Goal: Information Seeking & Learning: Learn about a topic

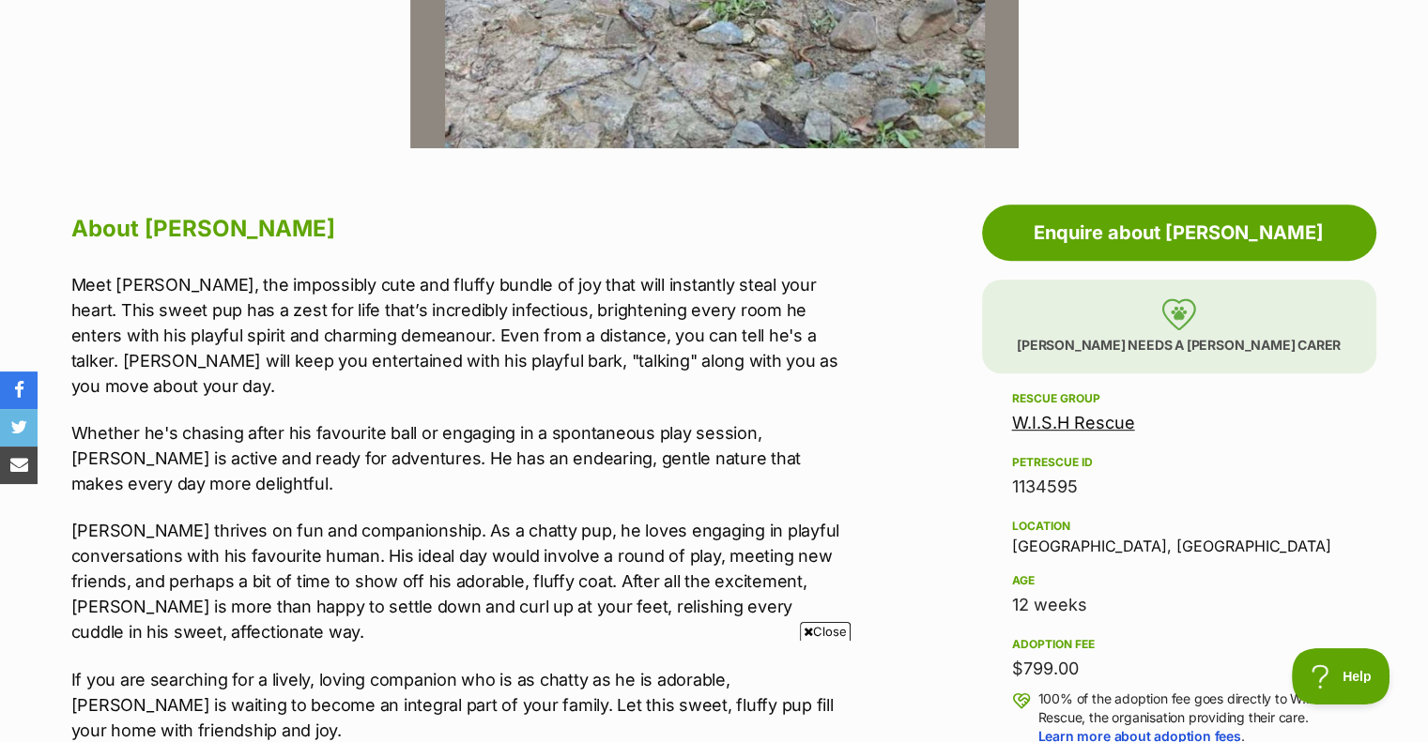
scroll to position [939, 0]
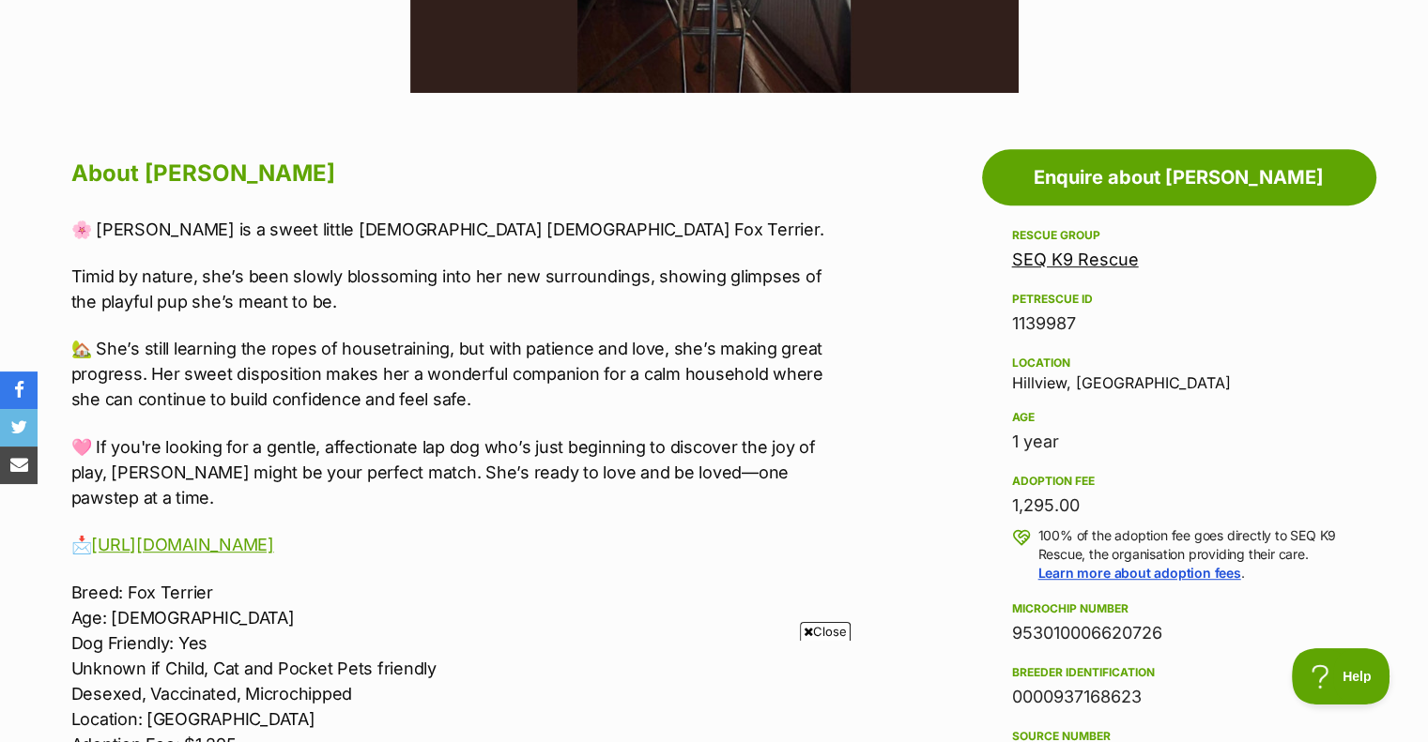
scroll to position [939, 0]
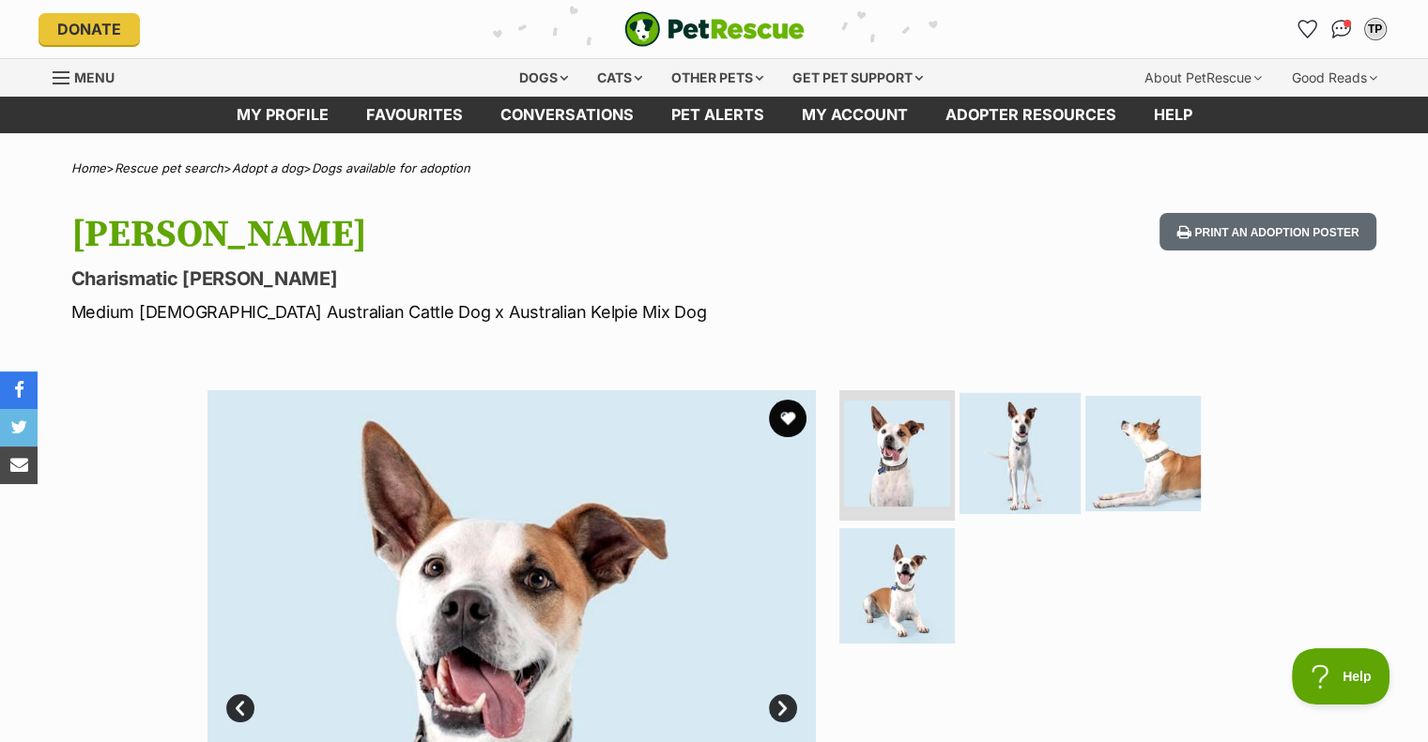
click at [1013, 456] on img at bounding box center [1019, 452] width 121 height 121
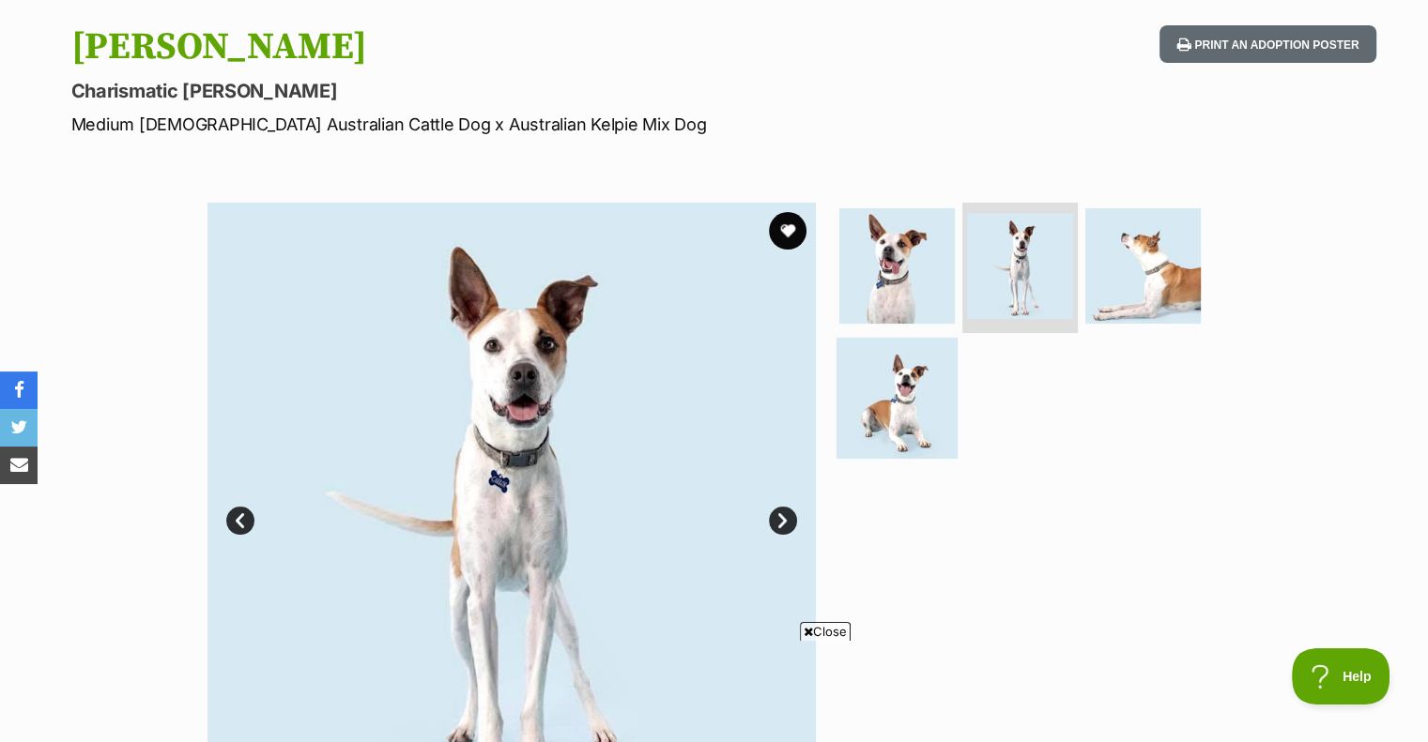
click at [898, 386] on img at bounding box center [896, 398] width 121 height 121
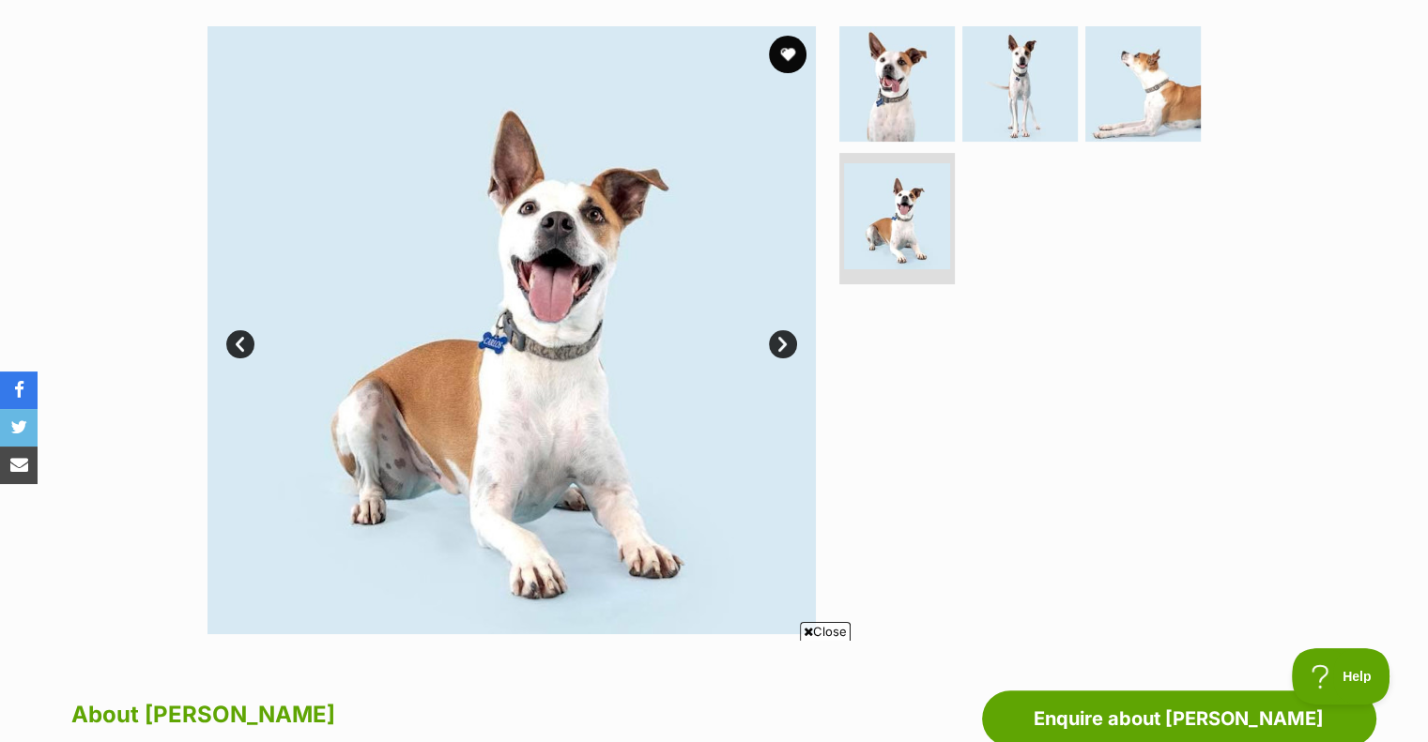
scroll to position [375, 0]
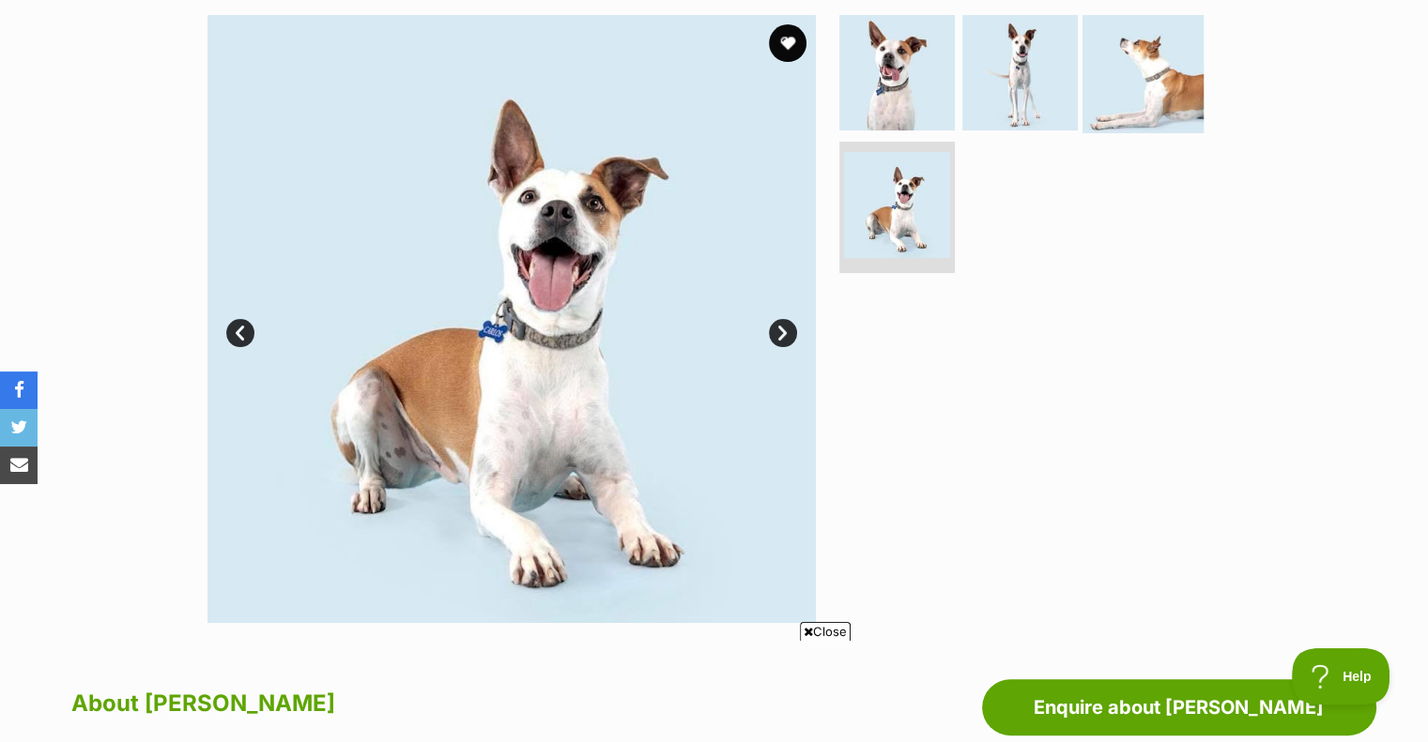
click at [1127, 72] on img at bounding box center [1142, 71] width 121 height 121
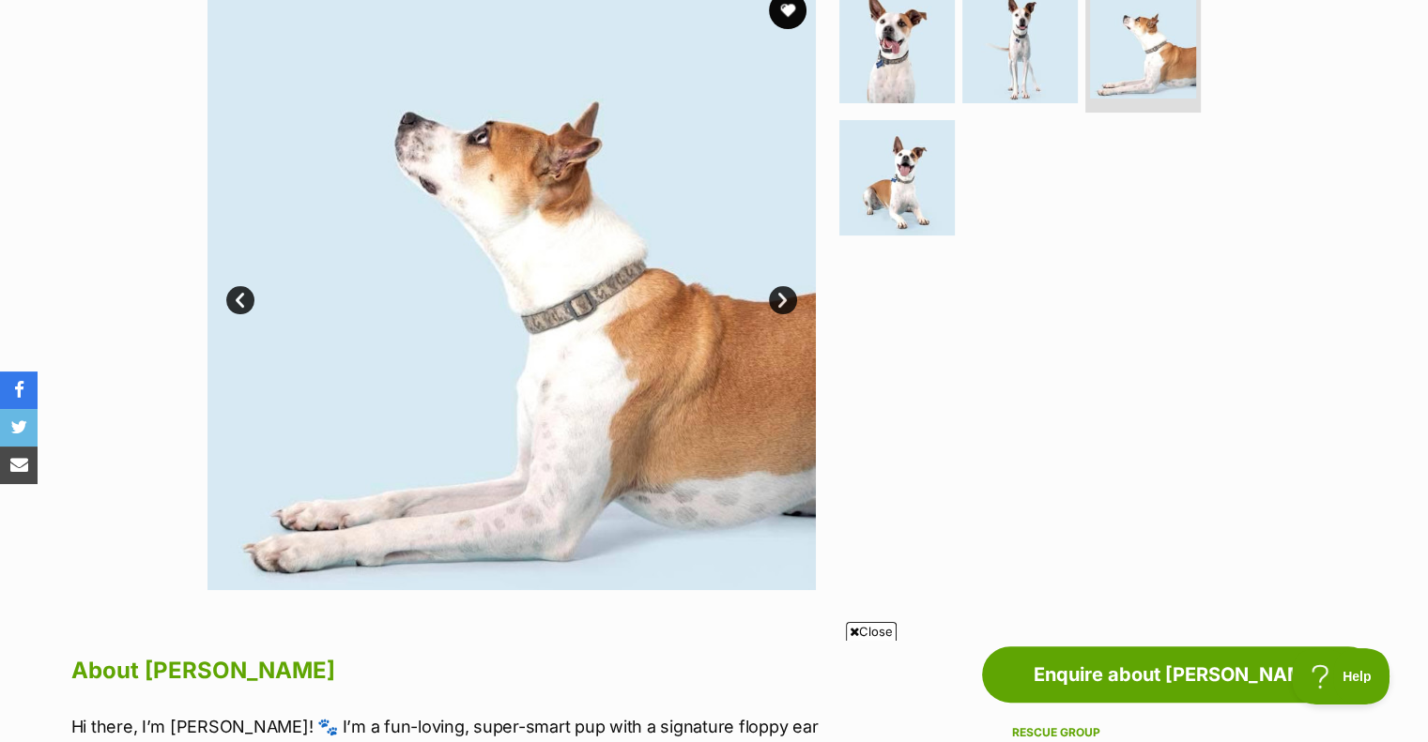
scroll to position [282, 0]
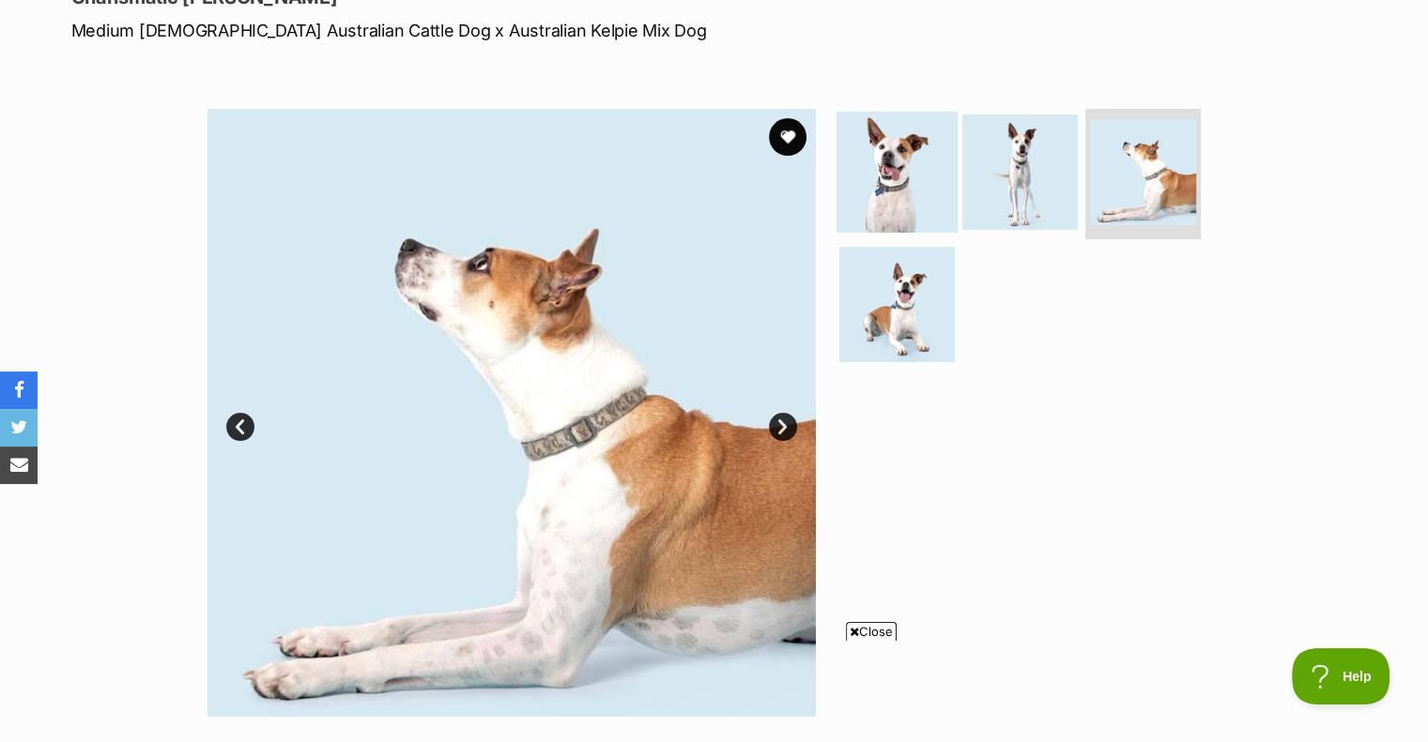
click at [861, 167] on img at bounding box center [896, 171] width 121 height 121
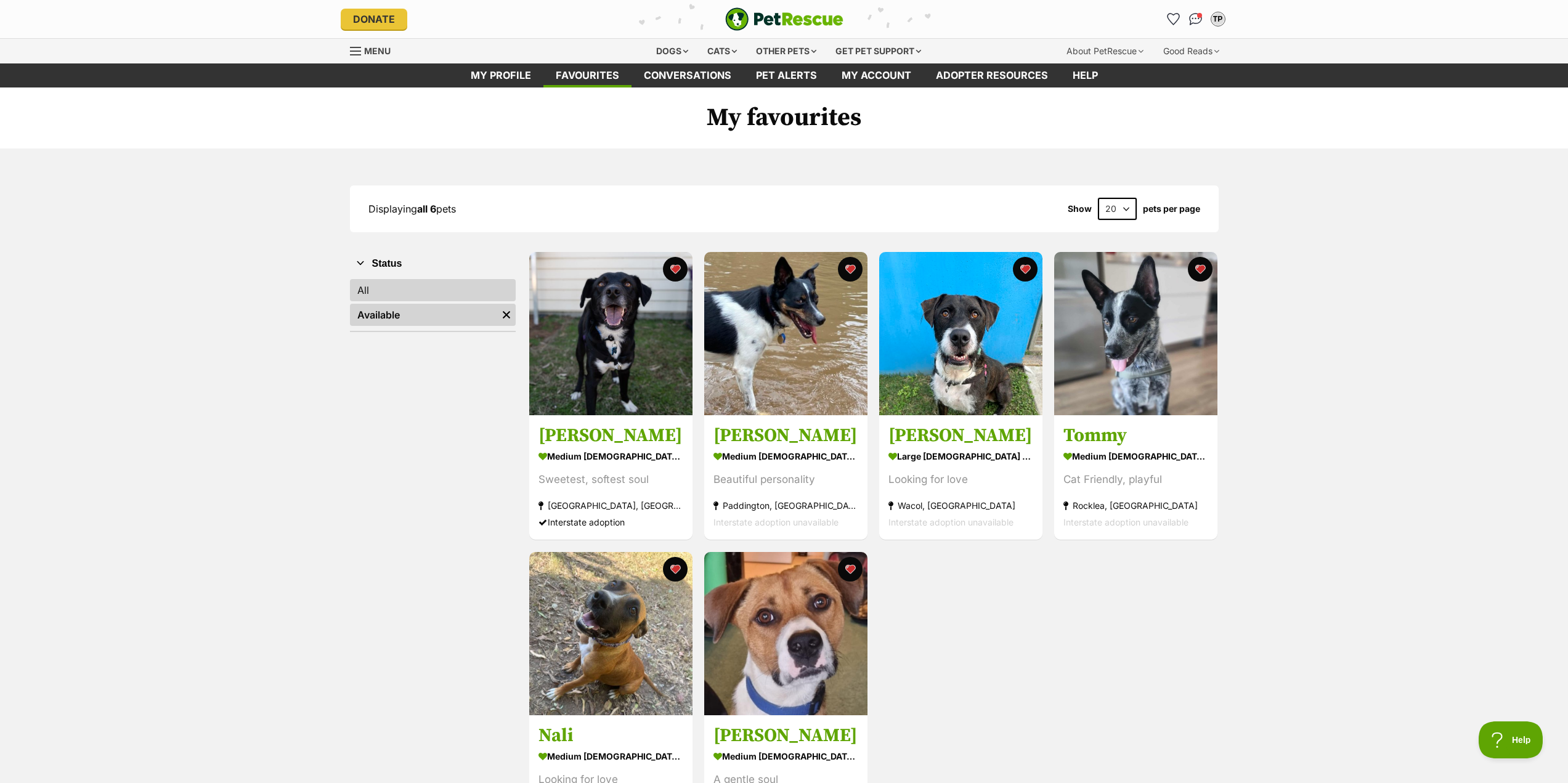
click at [436, 291] on link "All" at bounding box center [433, 290] width 165 height 22
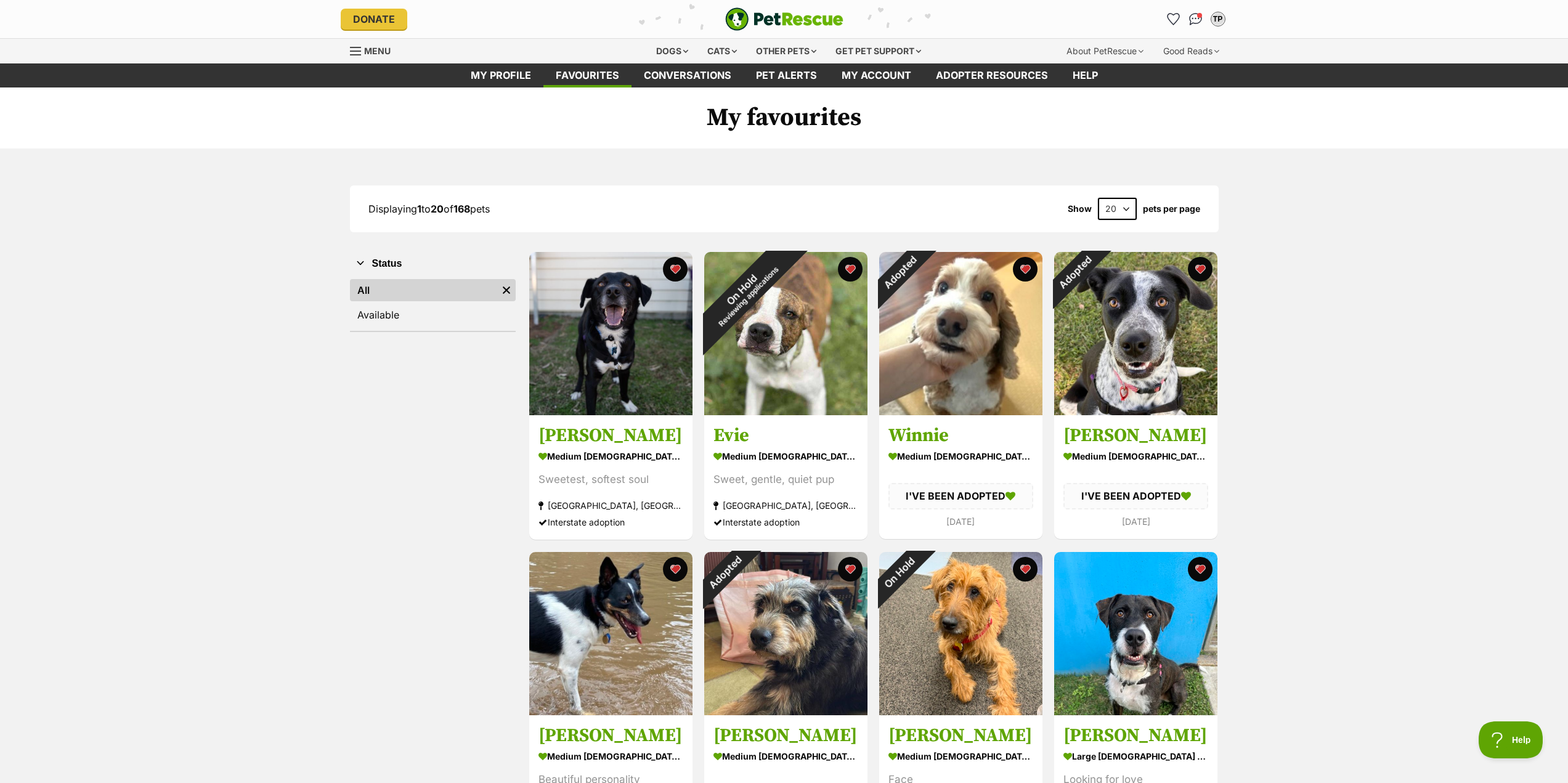
click at [1126, 208] on select "20 40 60" at bounding box center [1117, 209] width 39 height 22
select select "60"
click at [1098, 198] on select "20 40 60" at bounding box center [1117, 209] width 39 height 22
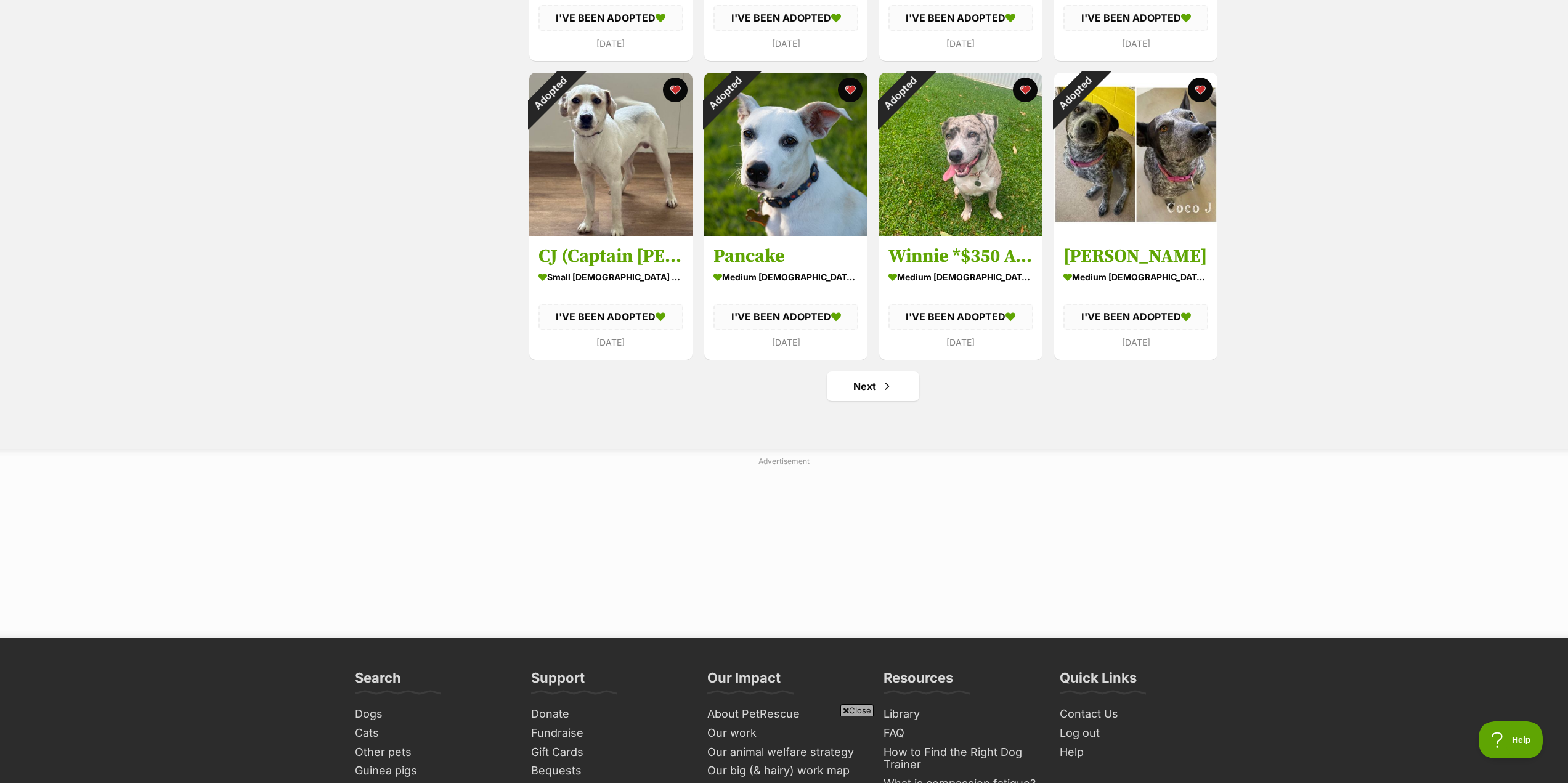
scroll to position [4374, 0]
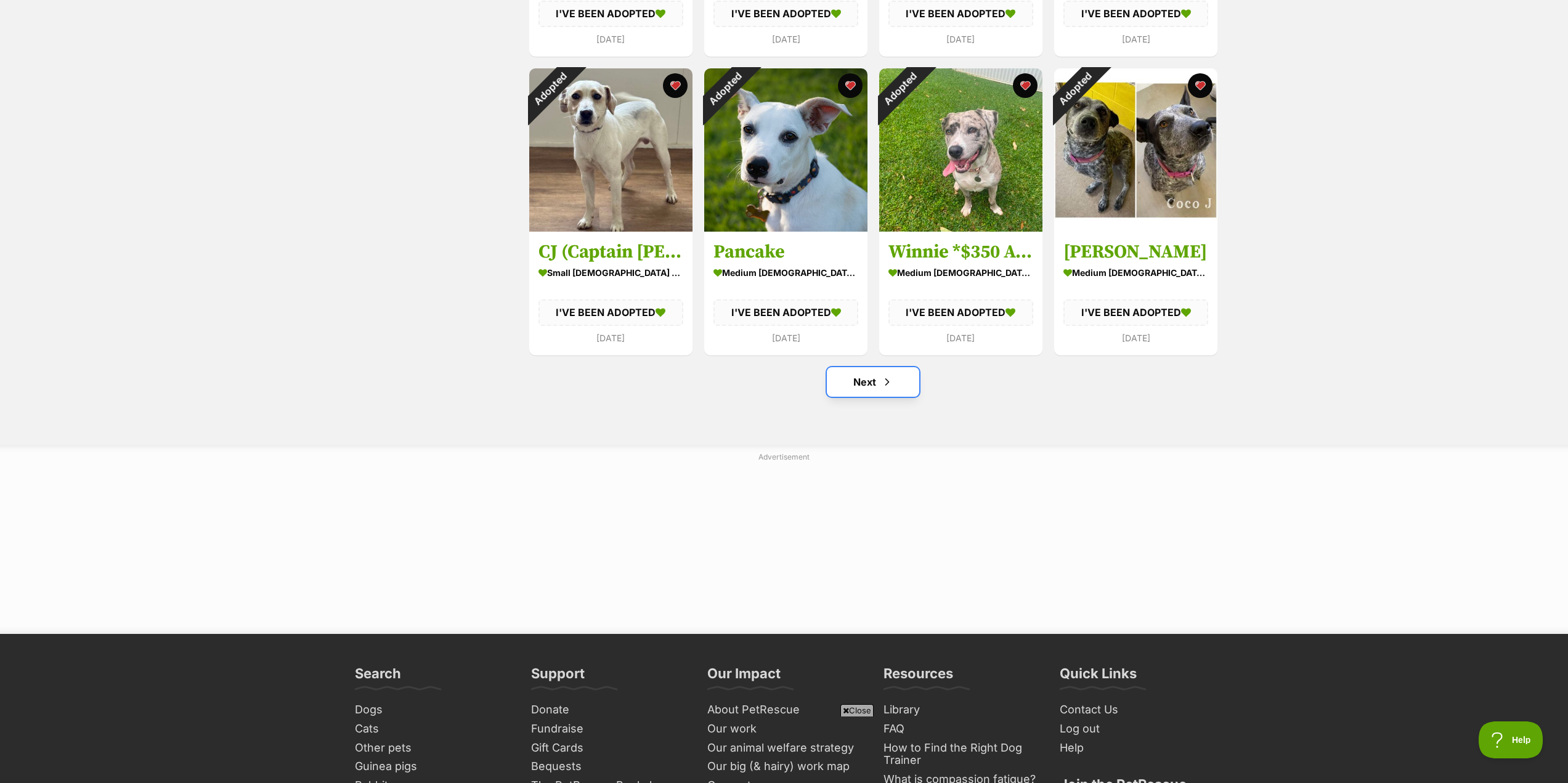
click at [877, 383] on link "Next" at bounding box center [873, 381] width 93 height 30
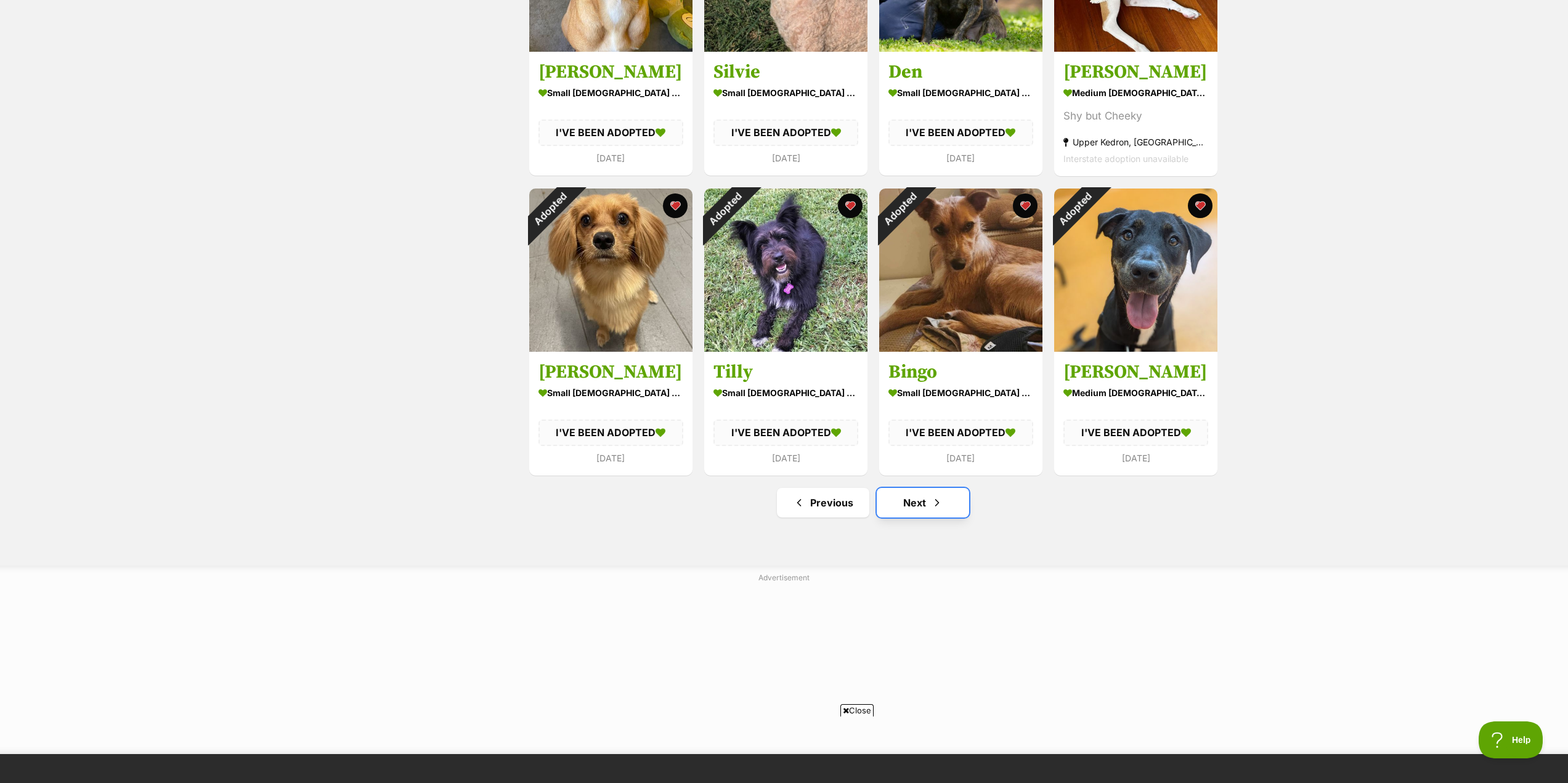
click at [918, 505] on link "Next" at bounding box center [923, 502] width 93 height 30
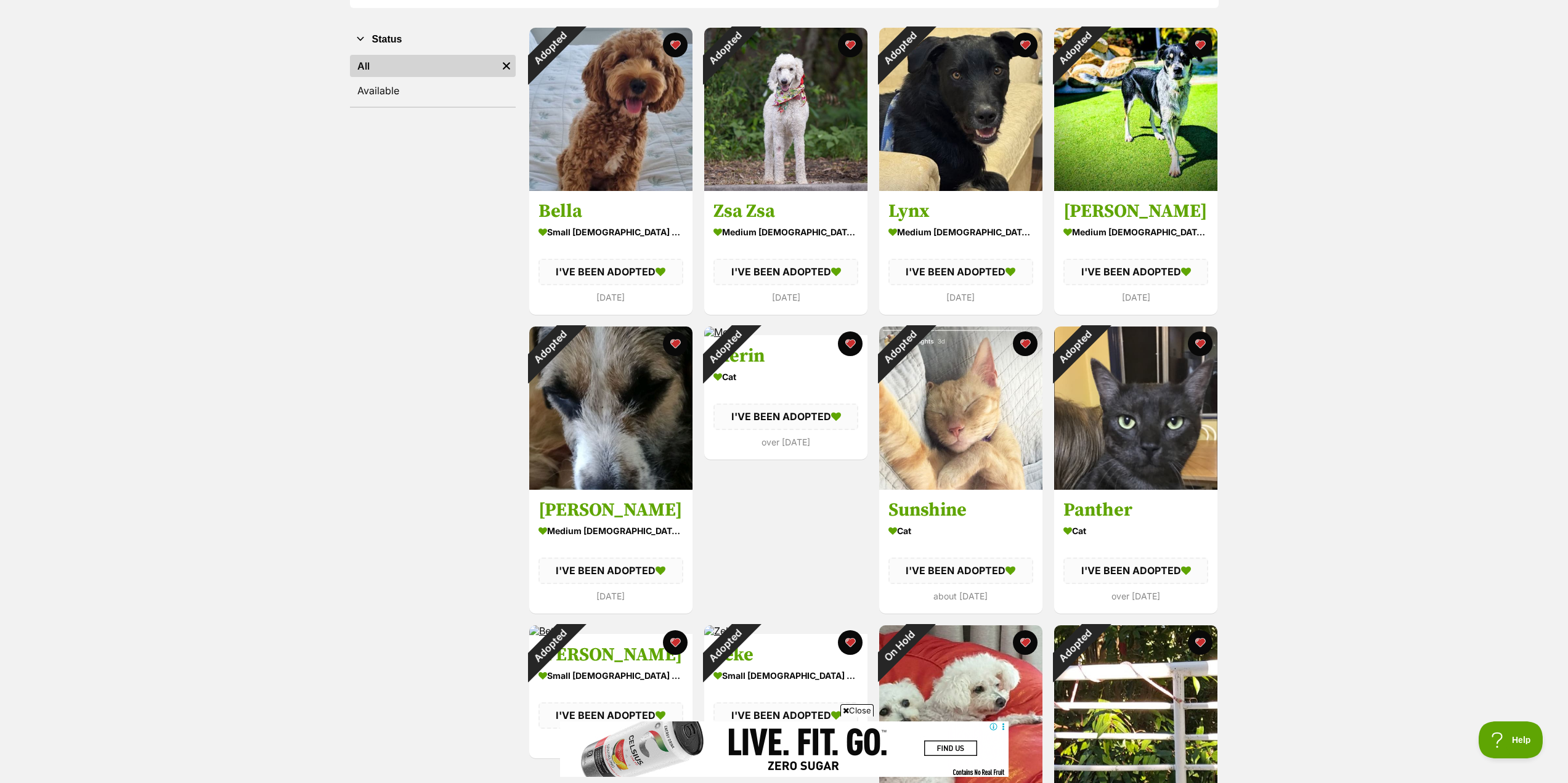
scroll to position [246, 0]
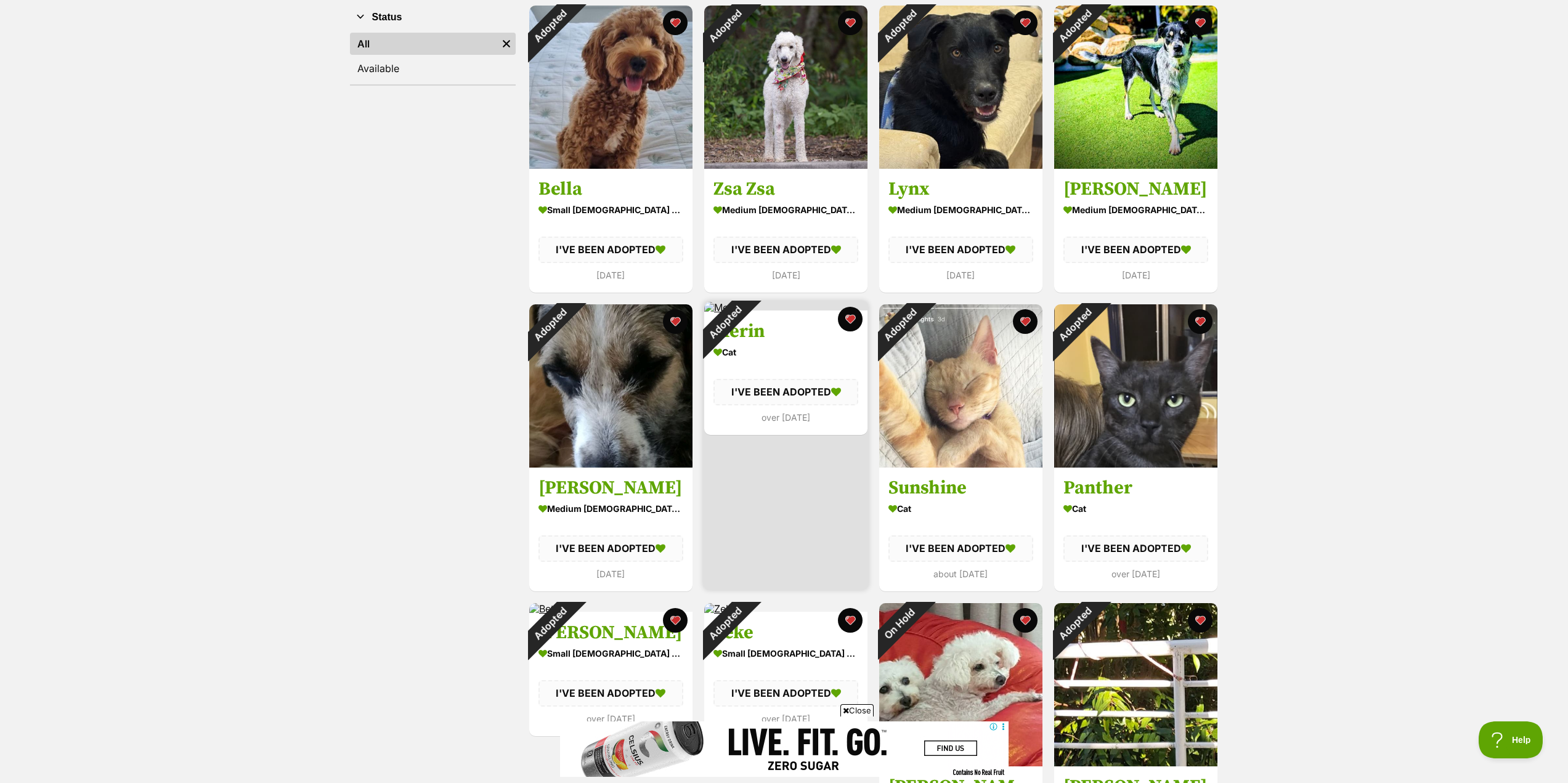
click at [800, 346] on div "Cat" at bounding box center [786, 352] width 145 height 18
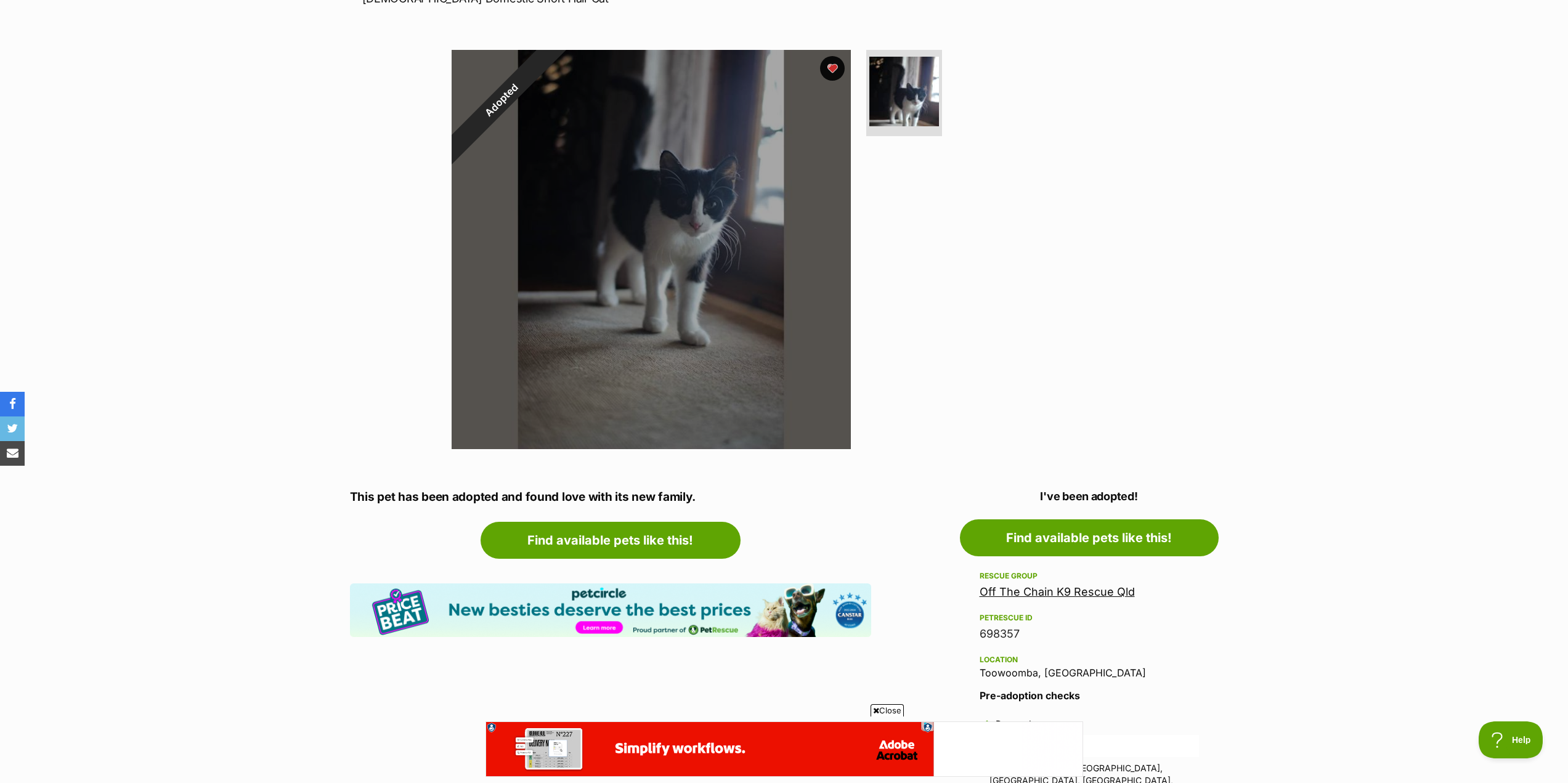
scroll to position [308, 0]
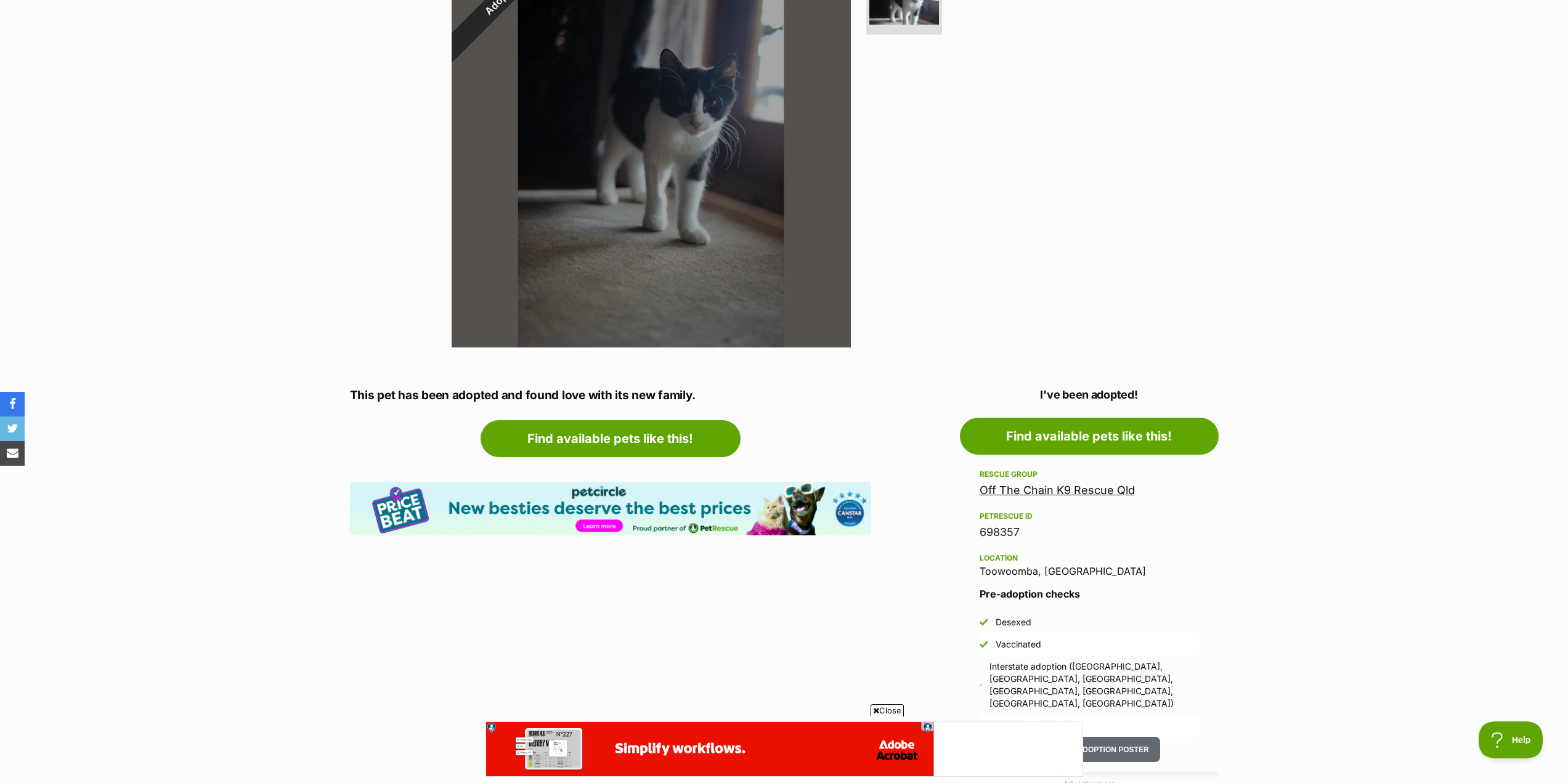
click at [1099, 488] on link "Off The Chain K9 Rescue Qld" at bounding box center [1057, 490] width 156 height 13
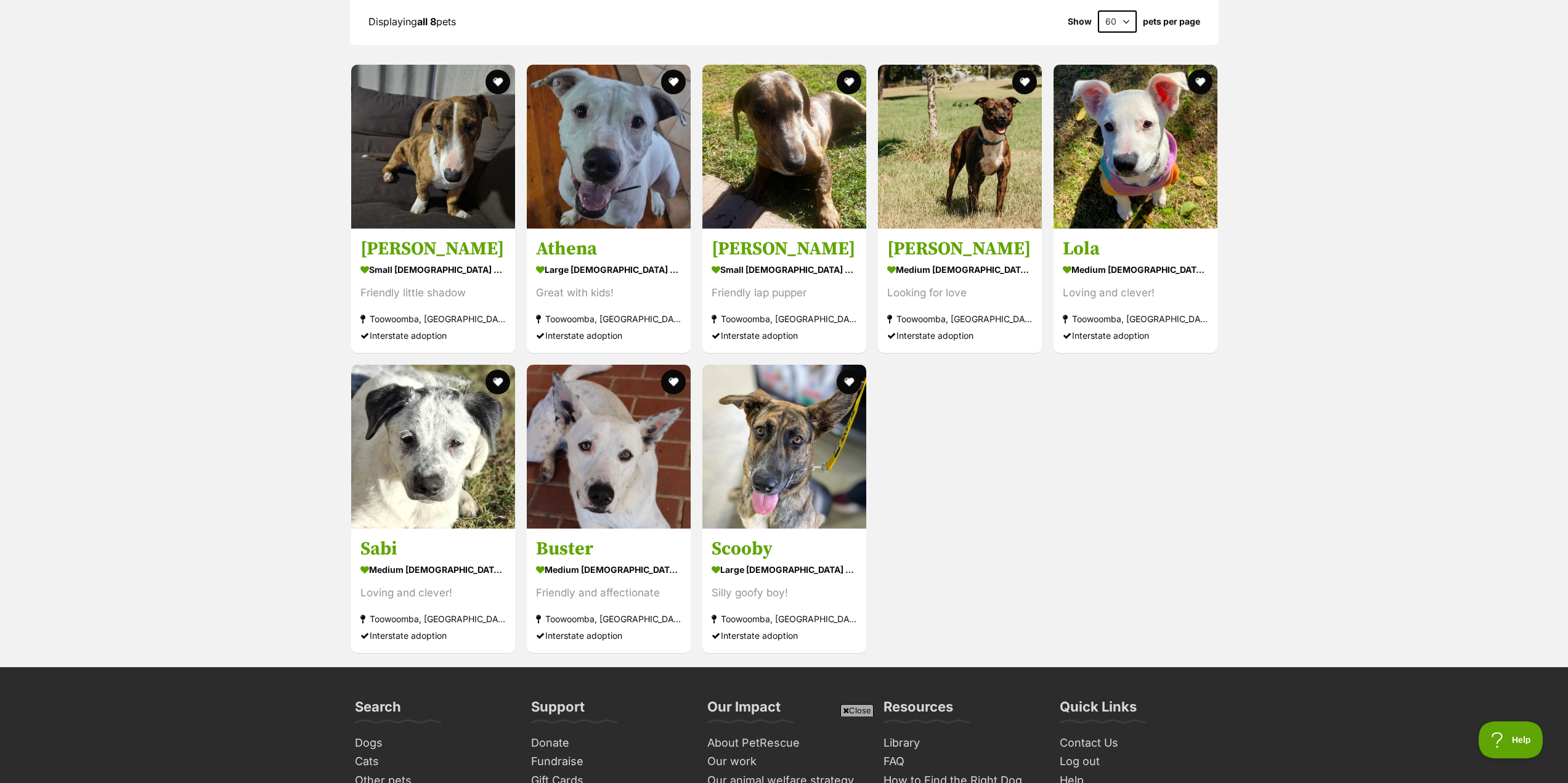
scroll to position [1232, 0]
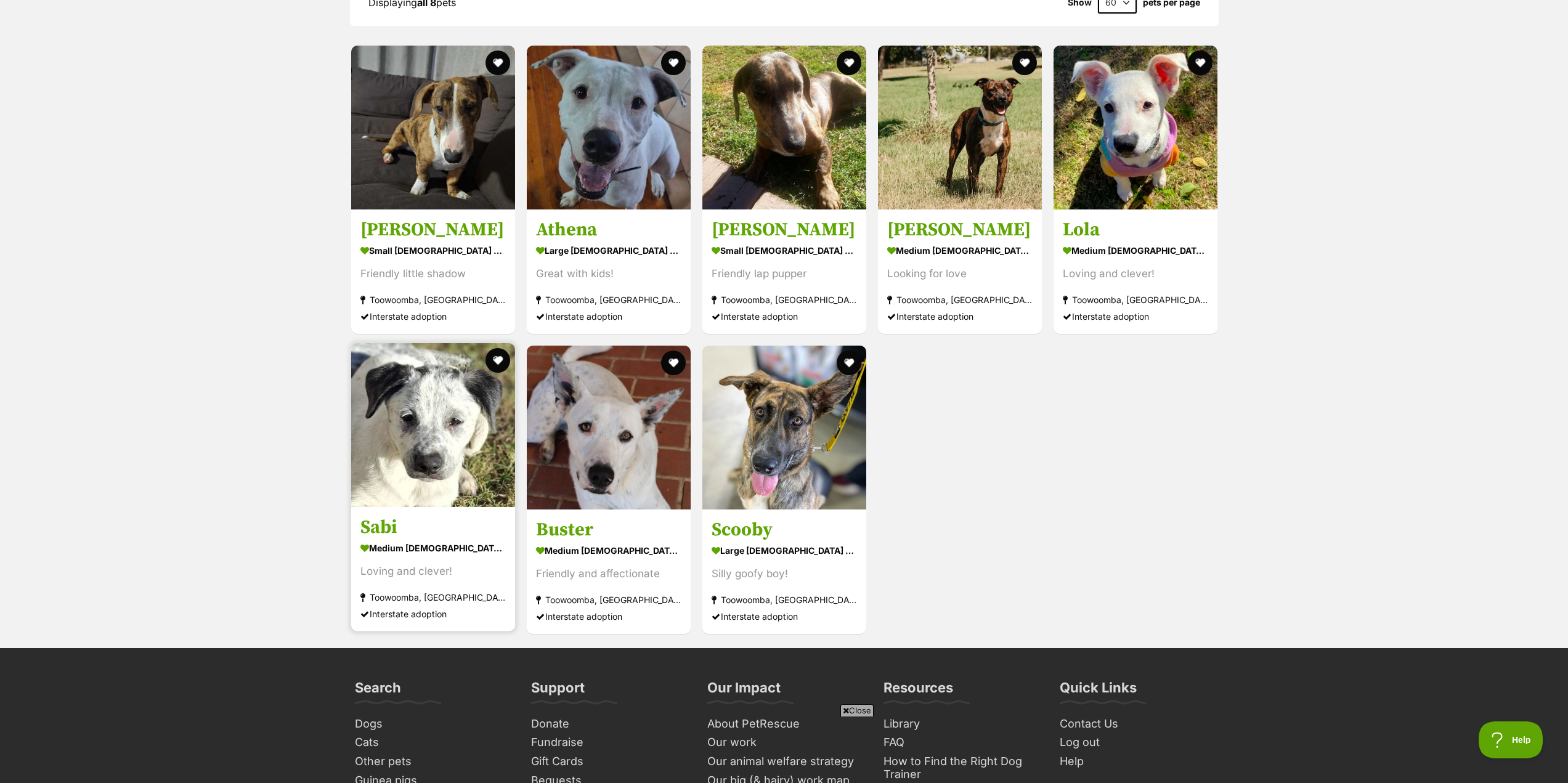
click at [427, 449] on img at bounding box center [433, 425] width 164 height 164
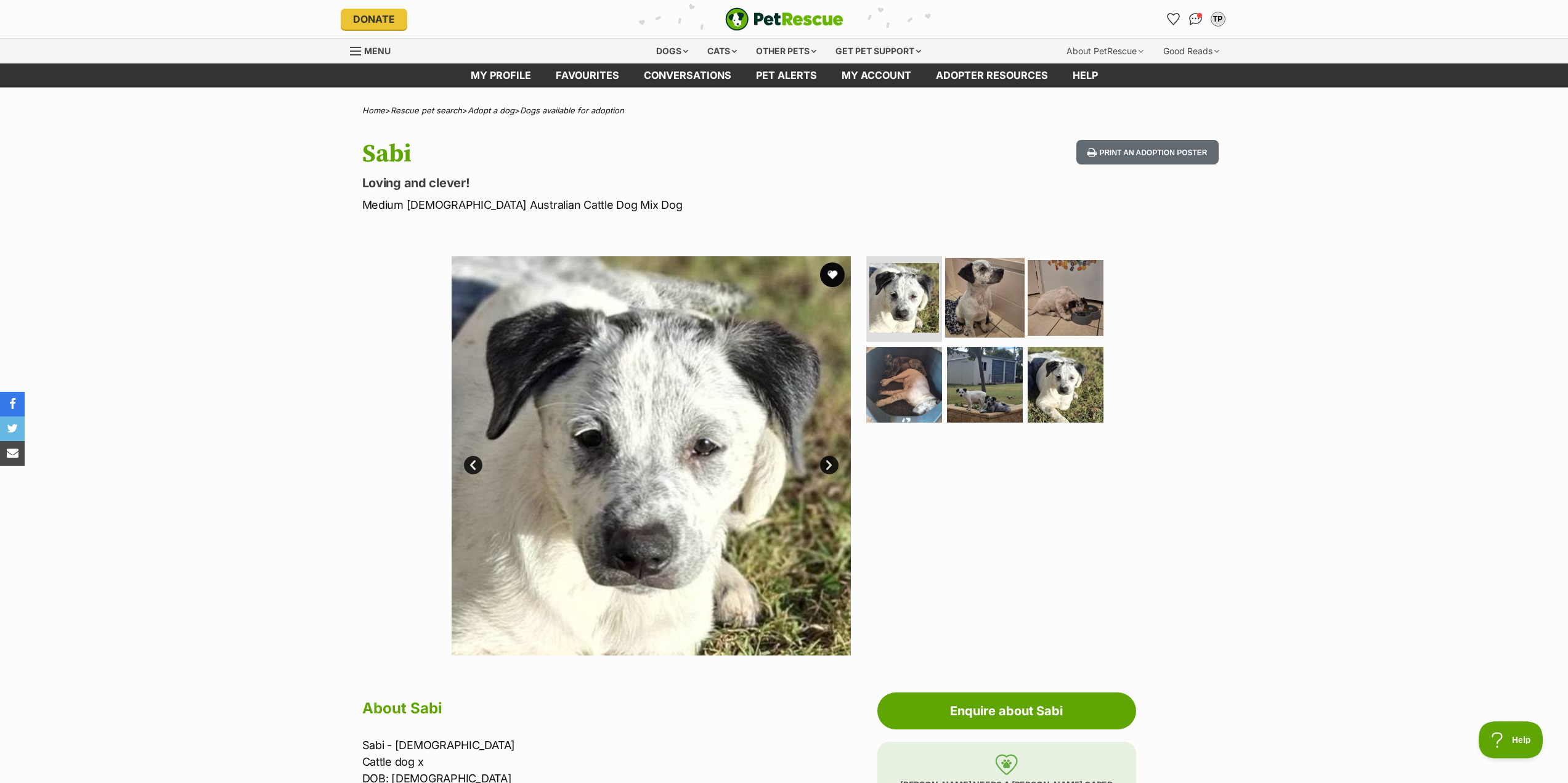
click at [986, 301] on img at bounding box center [985, 297] width 79 height 79
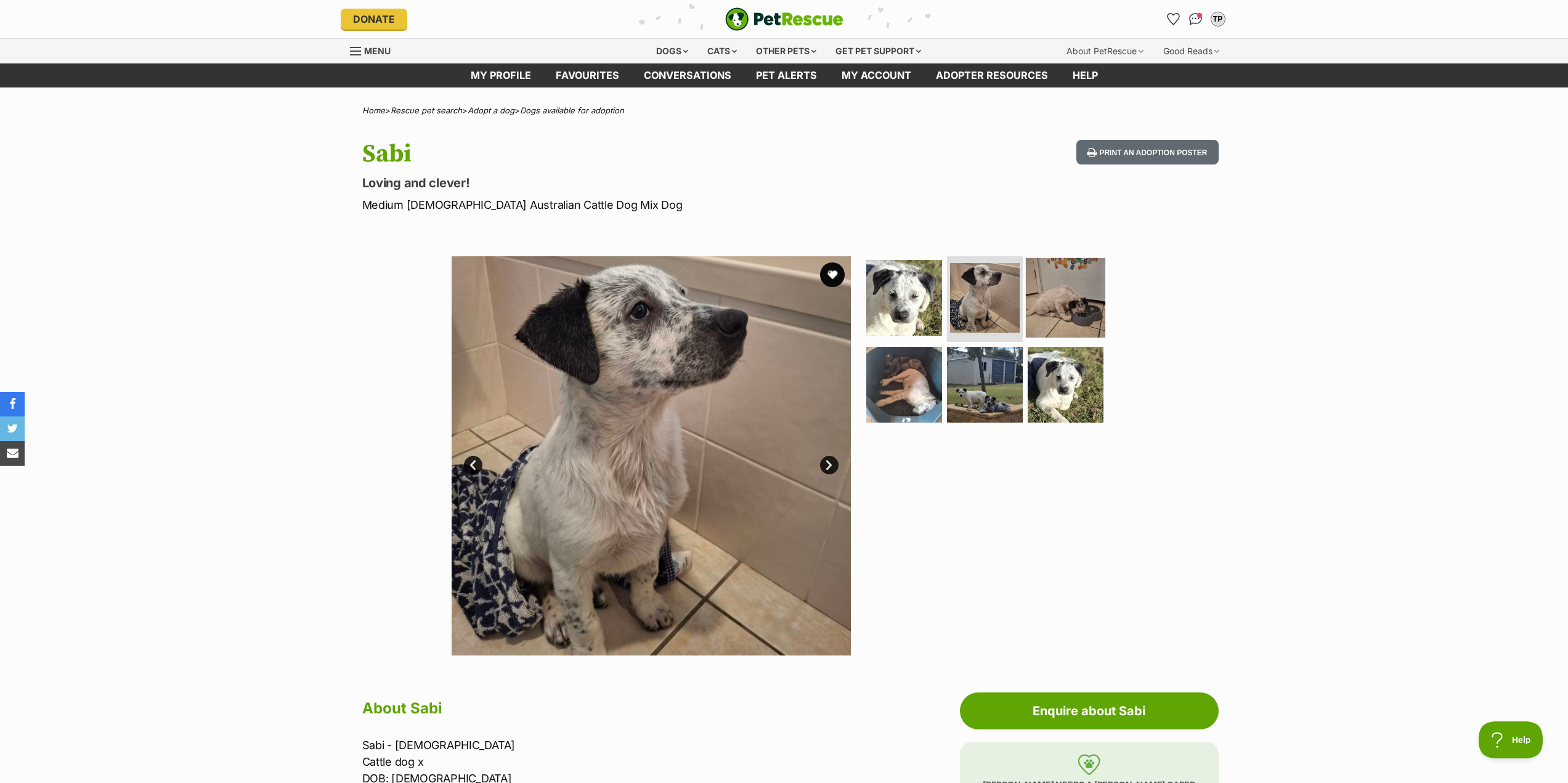
click at [1086, 291] on img at bounding box center [1065, 297] width 79 height 79
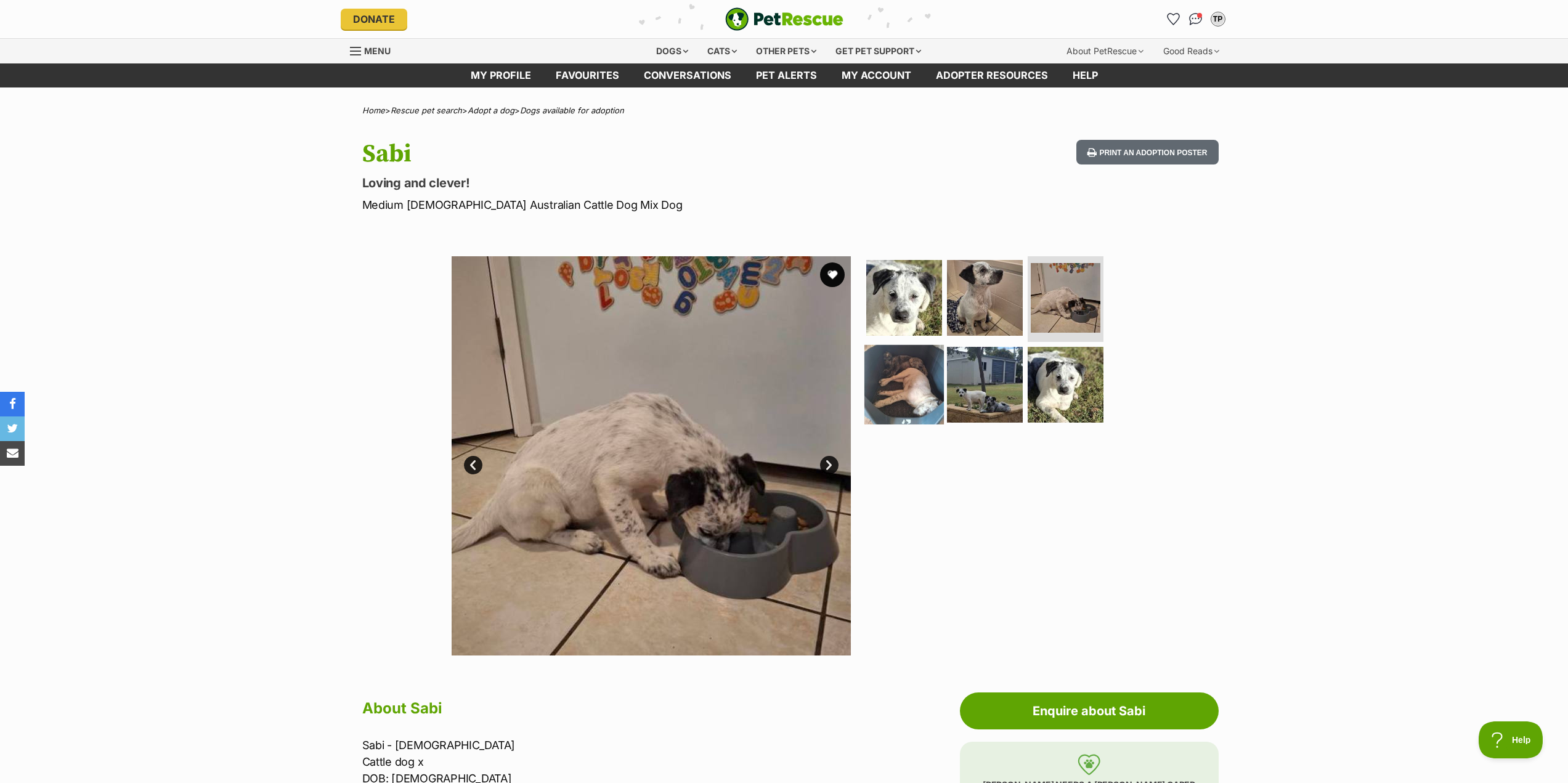
click at [914, 386] on img at bounding box center [904, 385] width 79 height 79
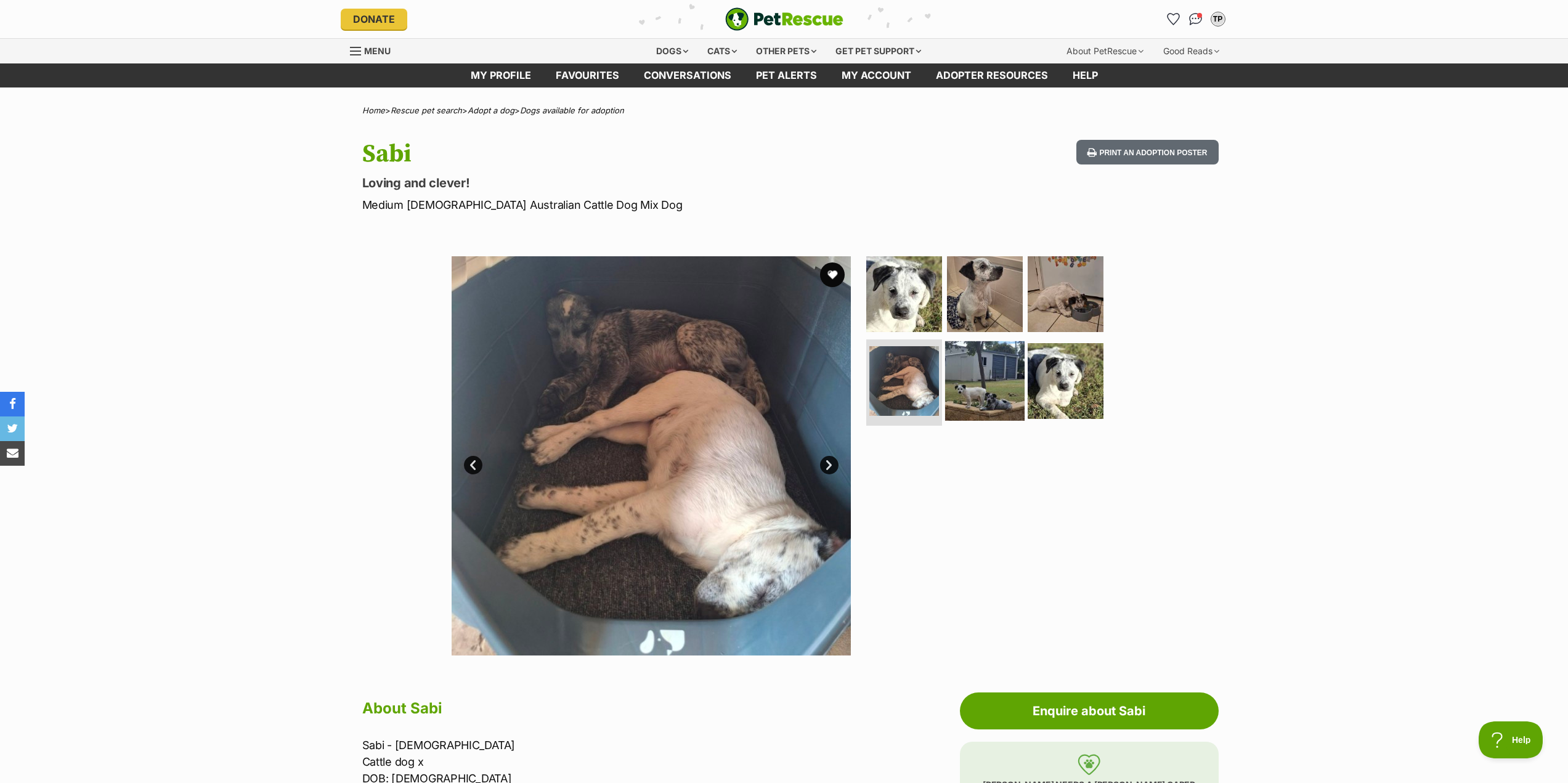
click at [975, 388] on img at bounding box center [985, 381] width 79 height 79
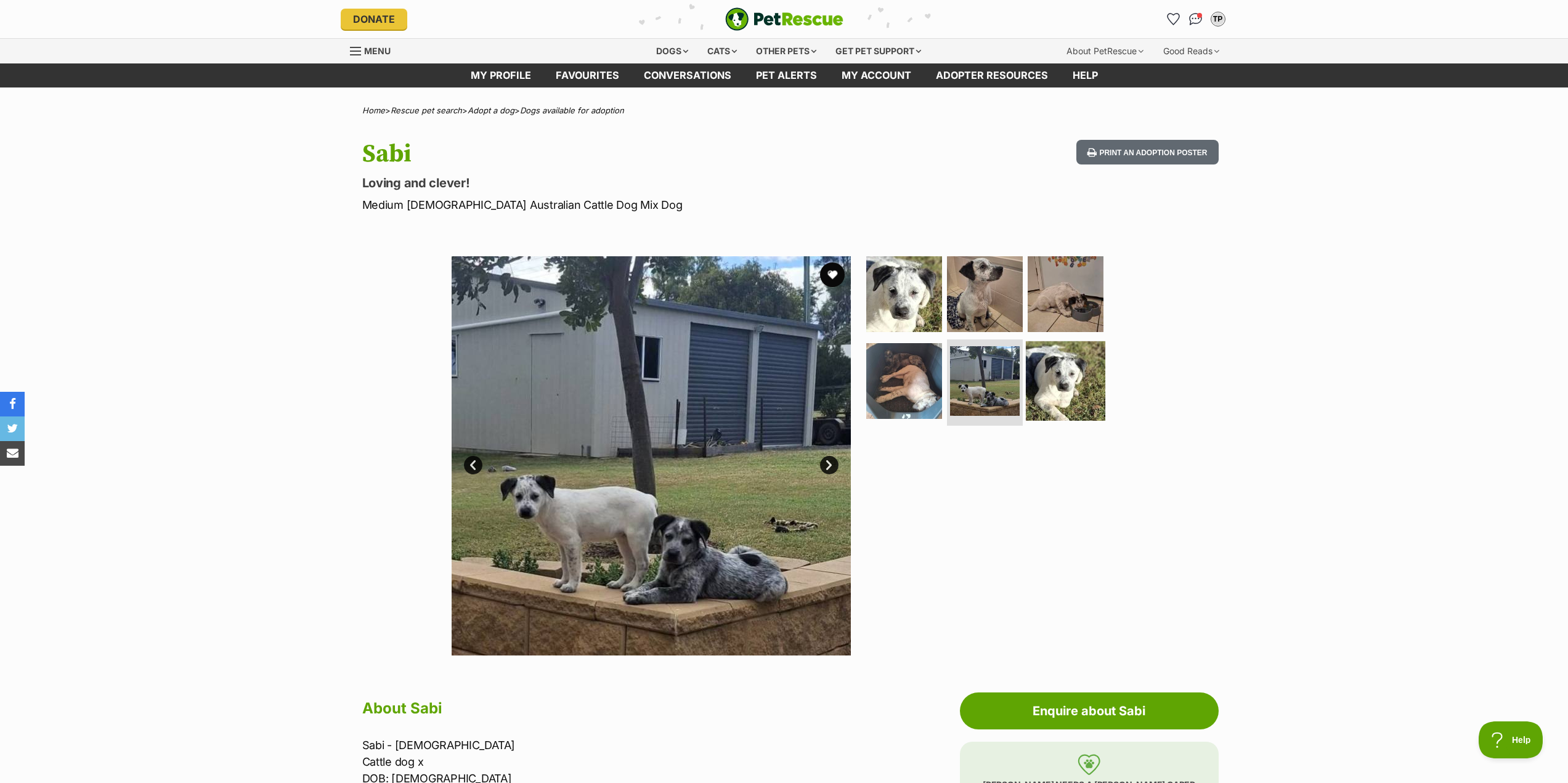
click at [1068, 385] on img at bounding box center [1065, 381] width 79 height 79
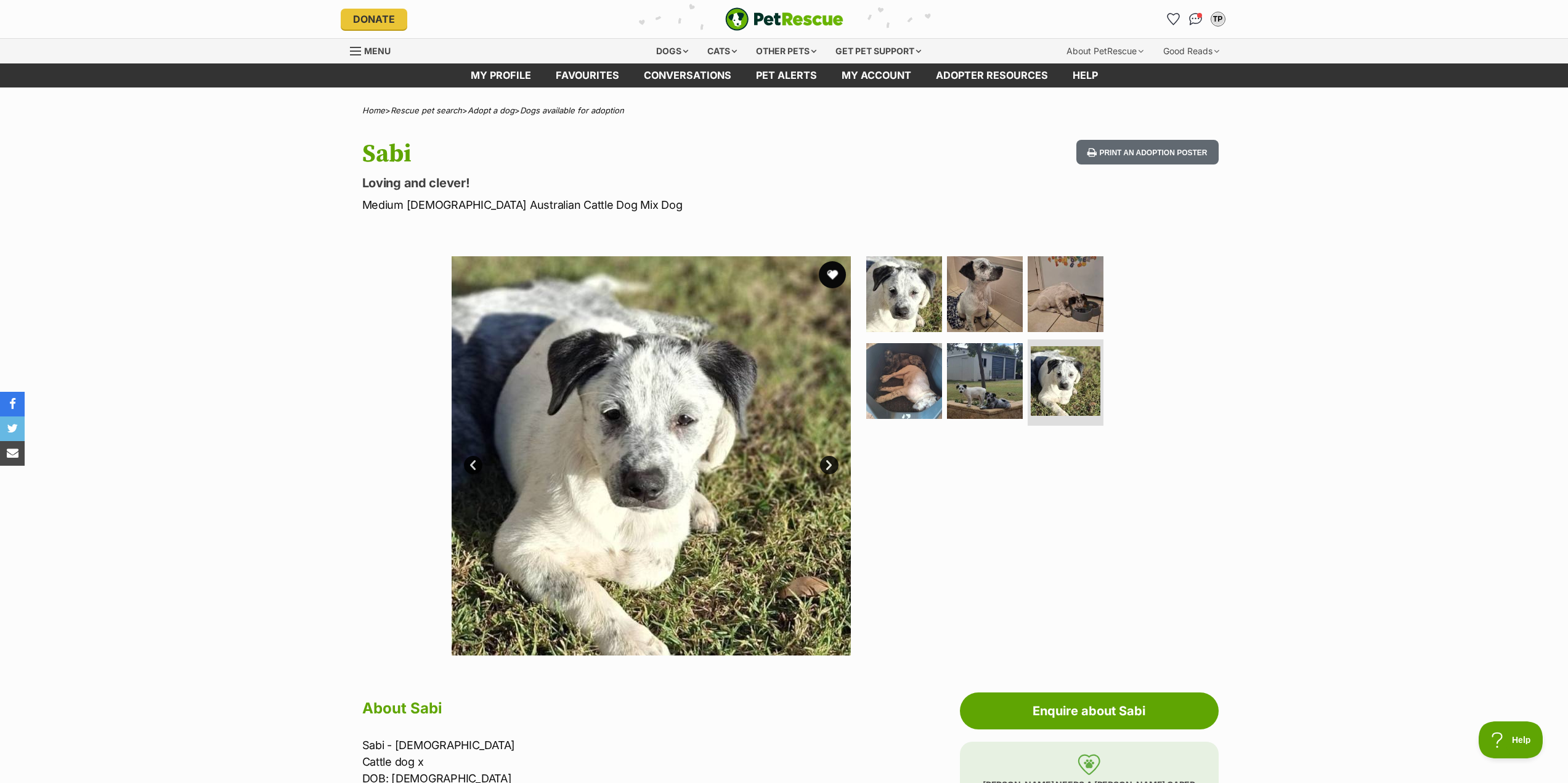
click at [828, 276] on button "favourite" at bounding box center [832, 274] width 27 height 27
click at [971, 293] on img at bounding box center [985, 293] width 79 height 79
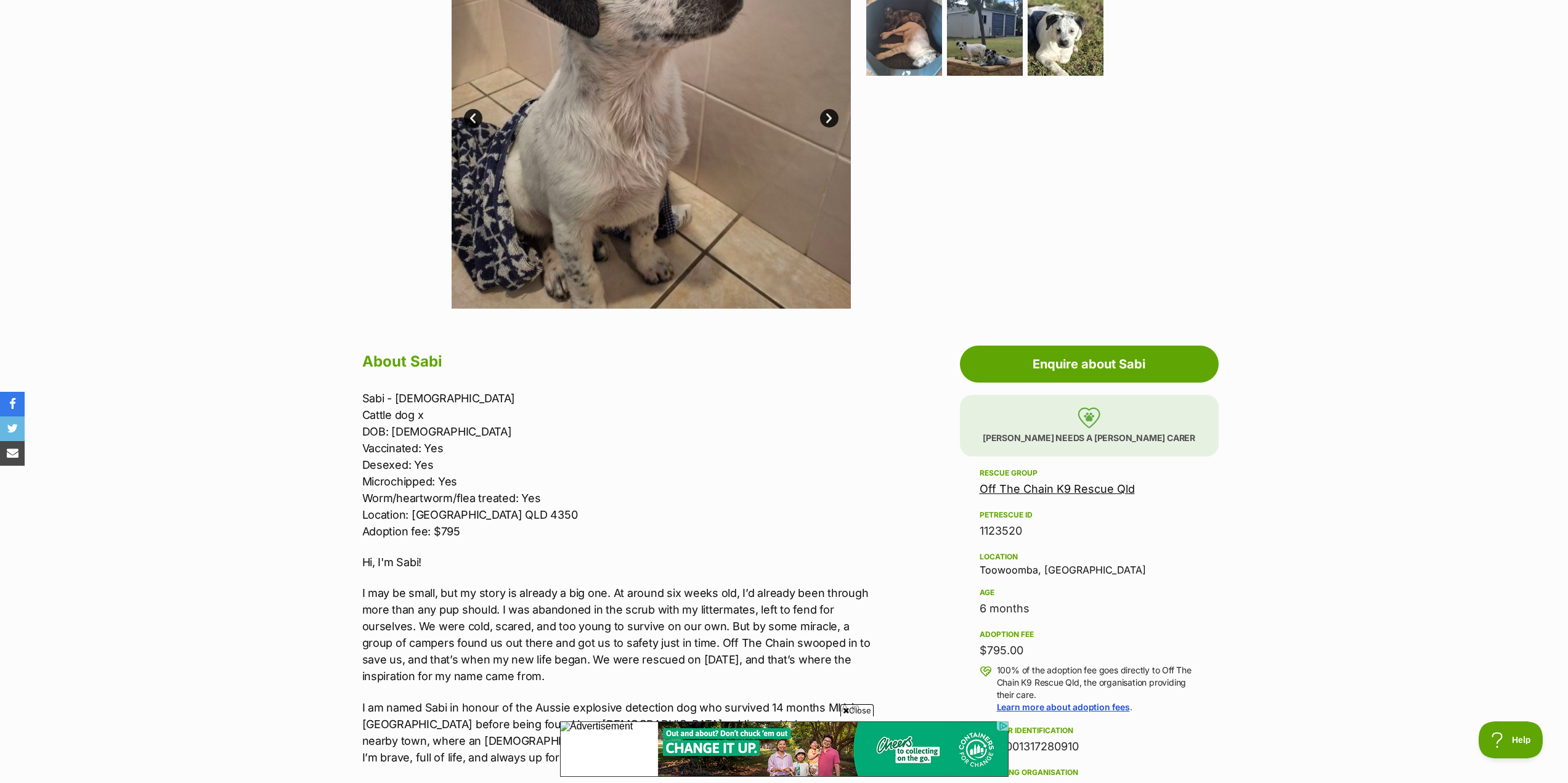
scroll to position [370, 0]
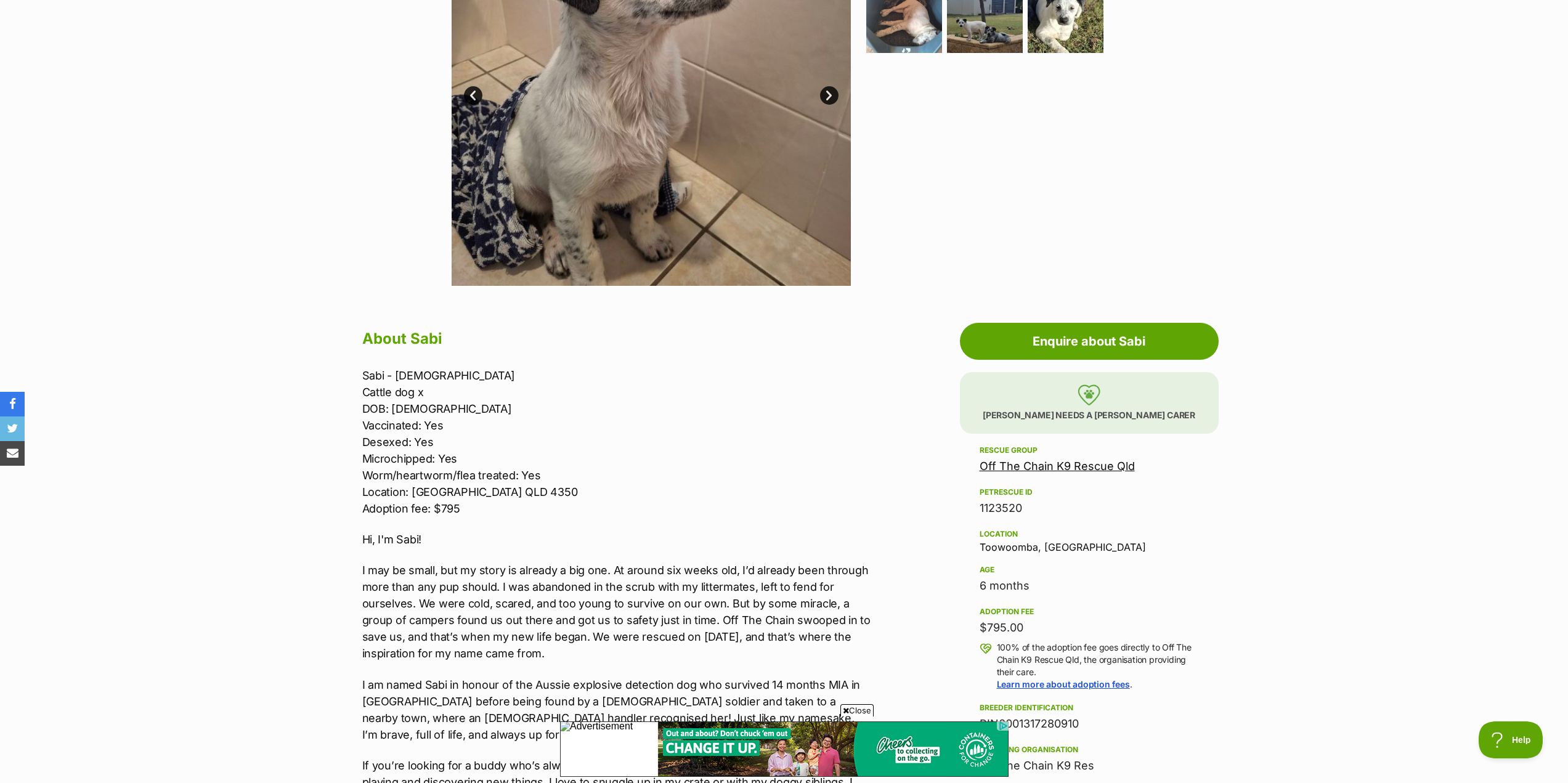
click at [855, 711] on span "Close" at bounding box center [857, 710] width 33 height 12
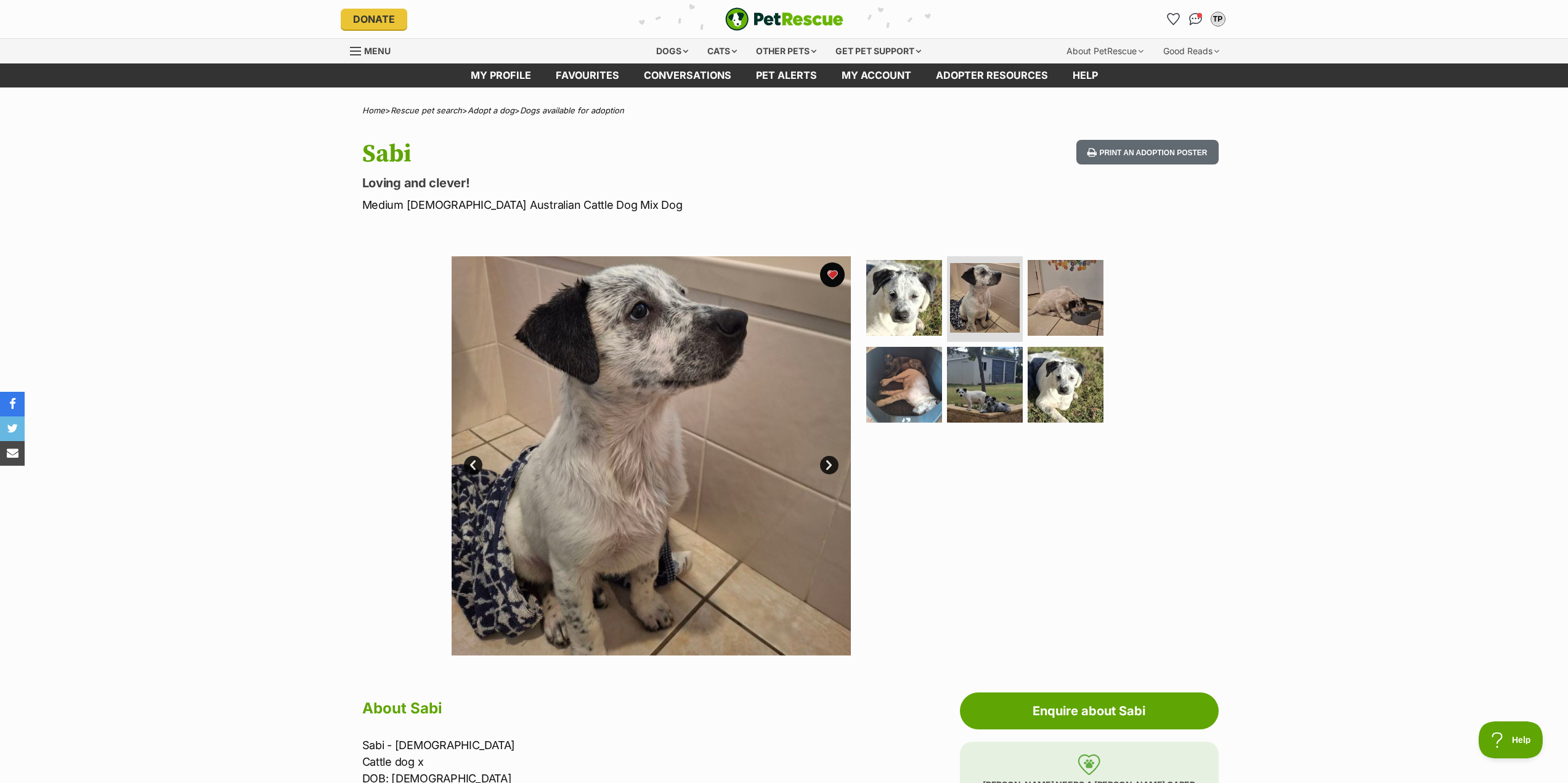
scroll to position [0, 0]
click at [567, 76] on link "Favourites" at bounding box center [587, 75] width 88 height 24
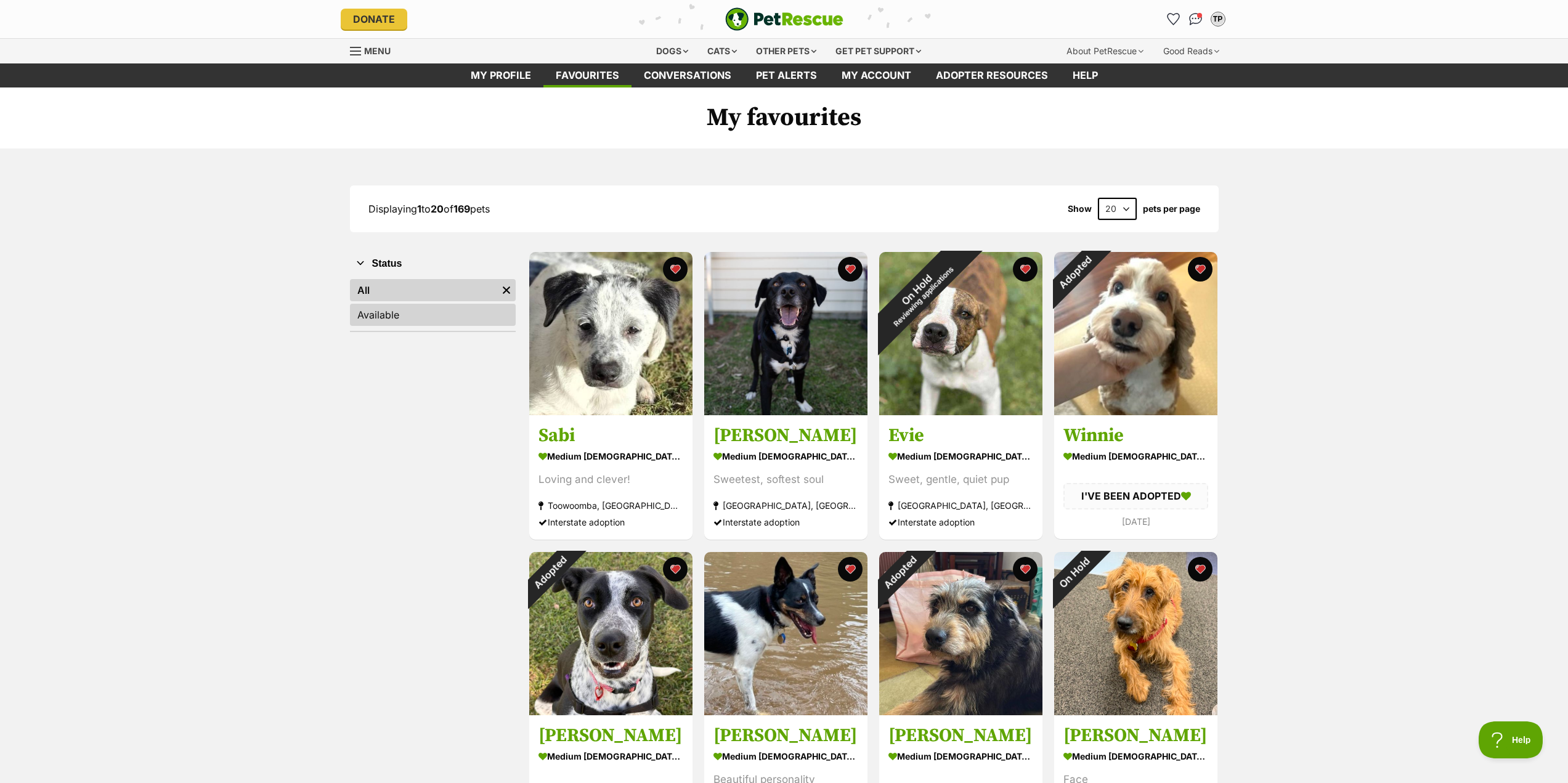
click at [391, 320] on link "Available" at bounding box center [433, 315] width 165 height 22
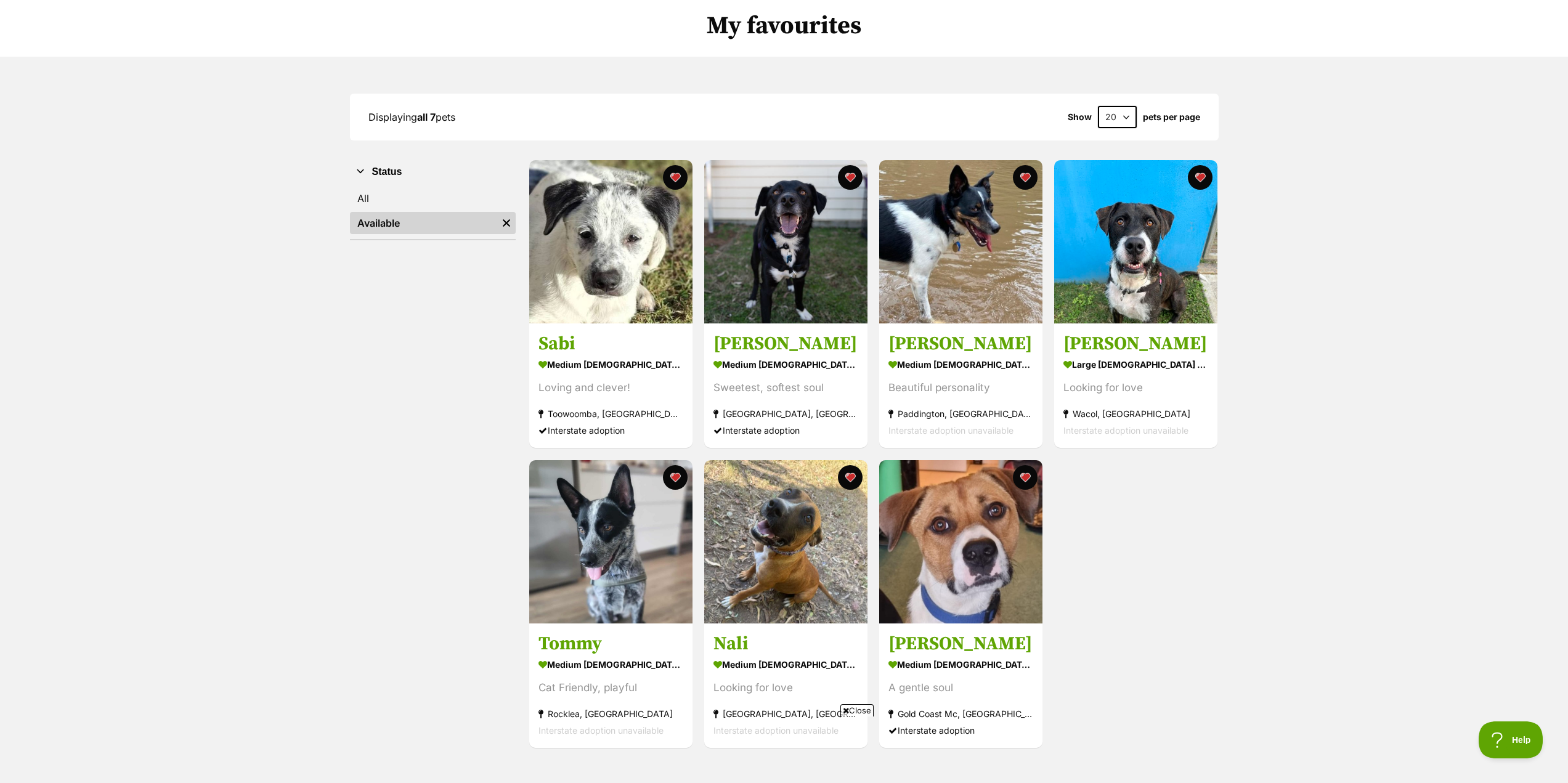
scroll to position [62, 0]
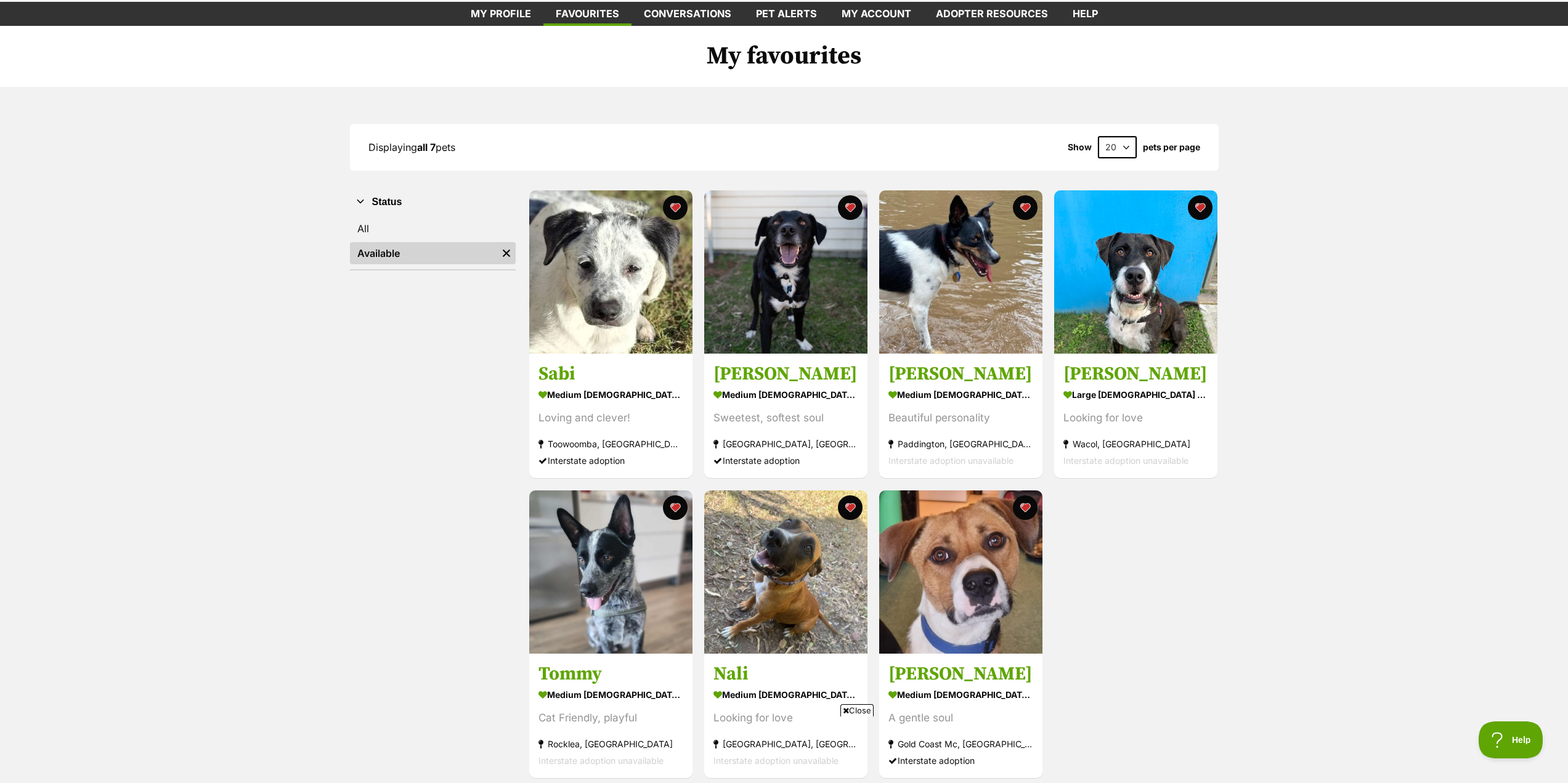
click at [854, 707] on span "Close" at bounding box center [857, 710] width 33 height 12
